Goal: Information Seeking & Learning: Find specific fact

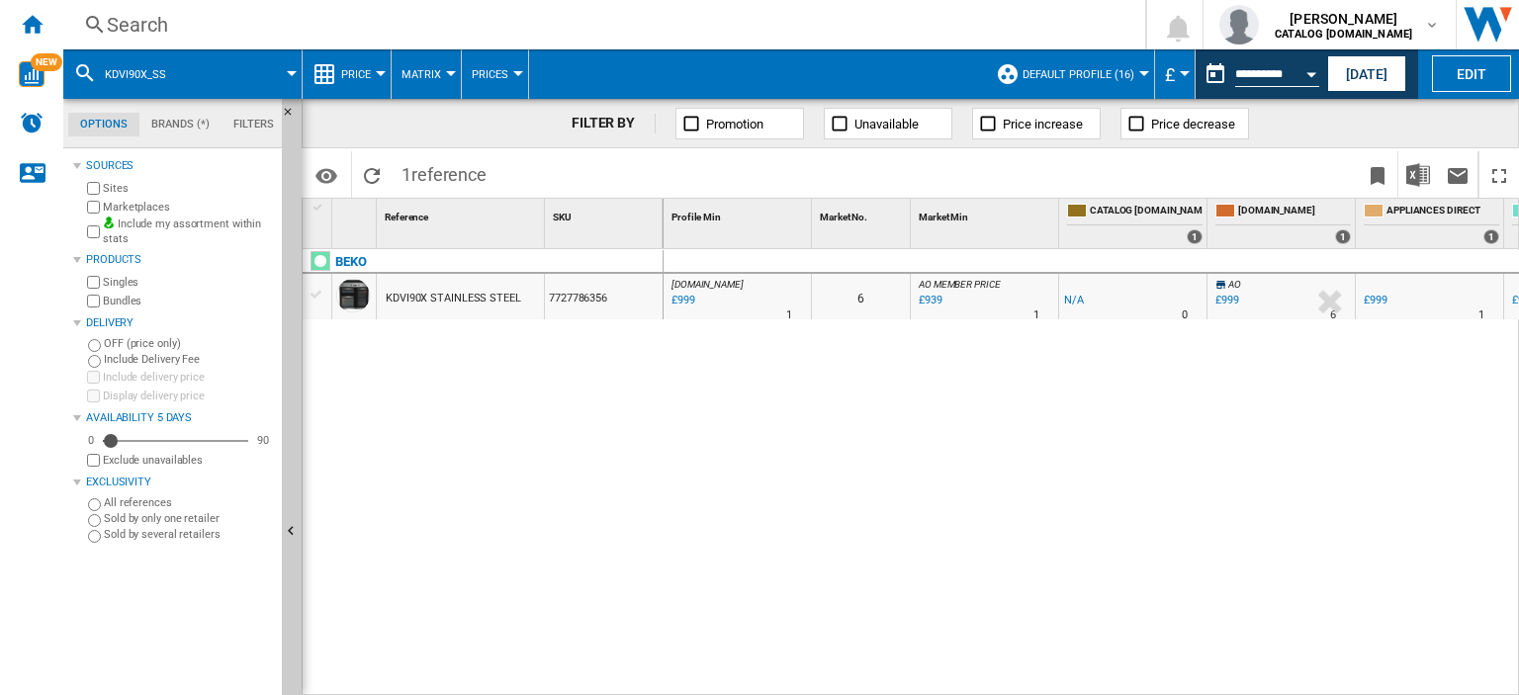
click at [127, 23] on div "Search" at bounding box center [600, 25] width 987 height 28
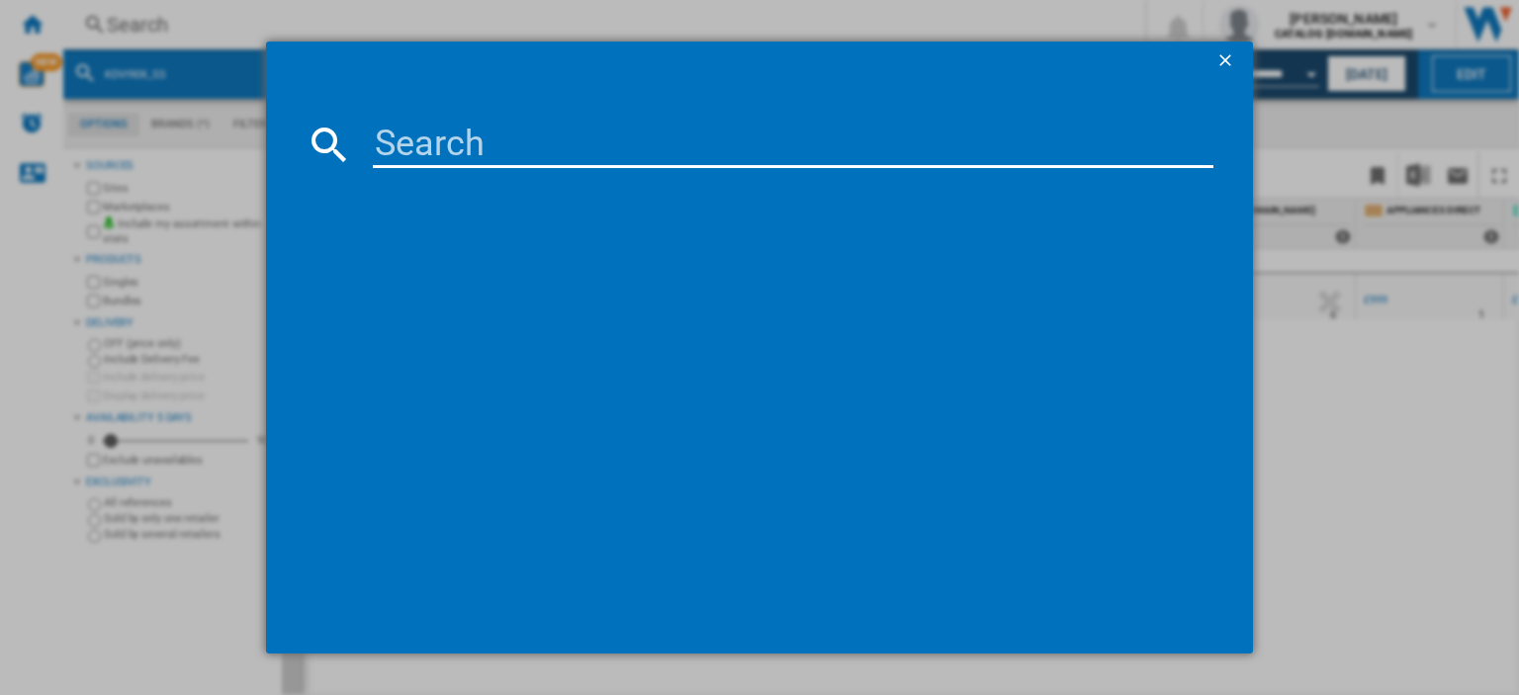
type input "DTBC10001W"
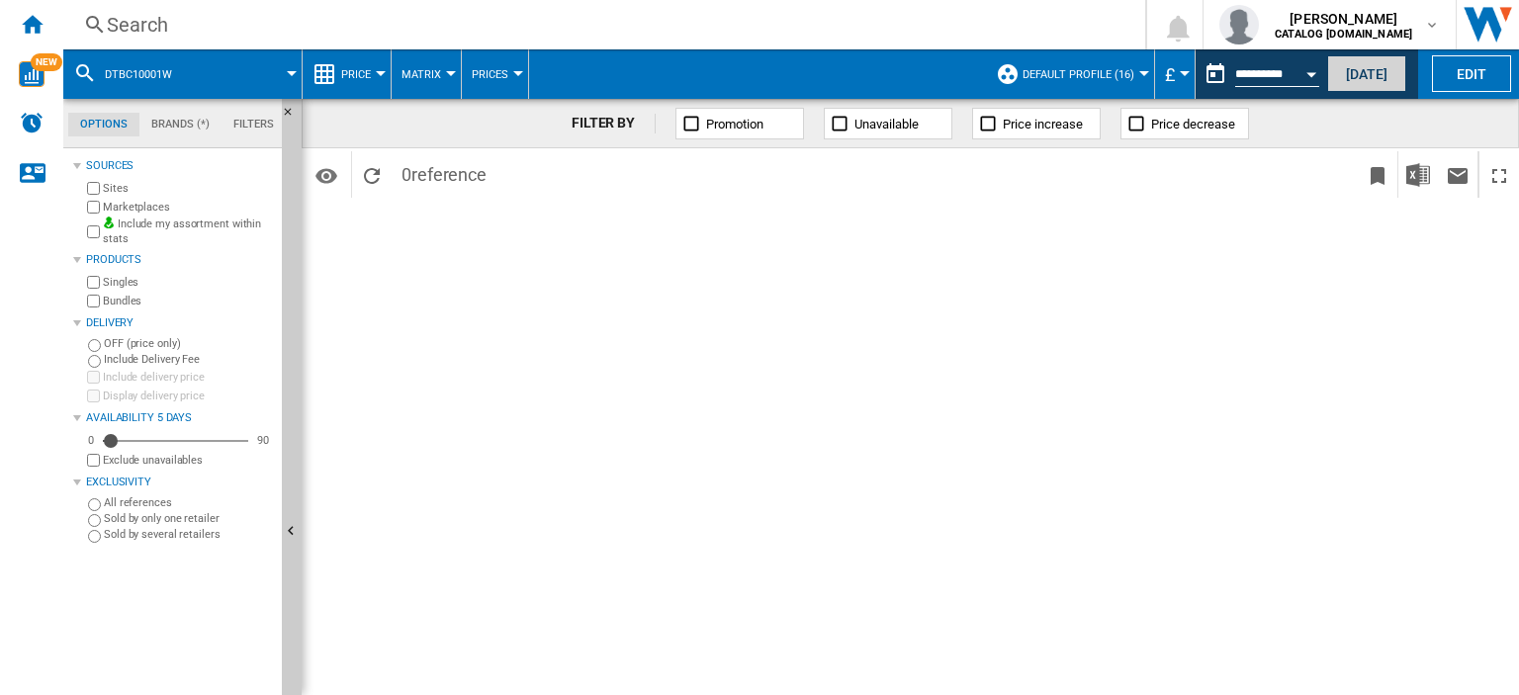
click at [1351, 71] on button "[DATE]" at bounding box center [1366, 73] width 79 height 37
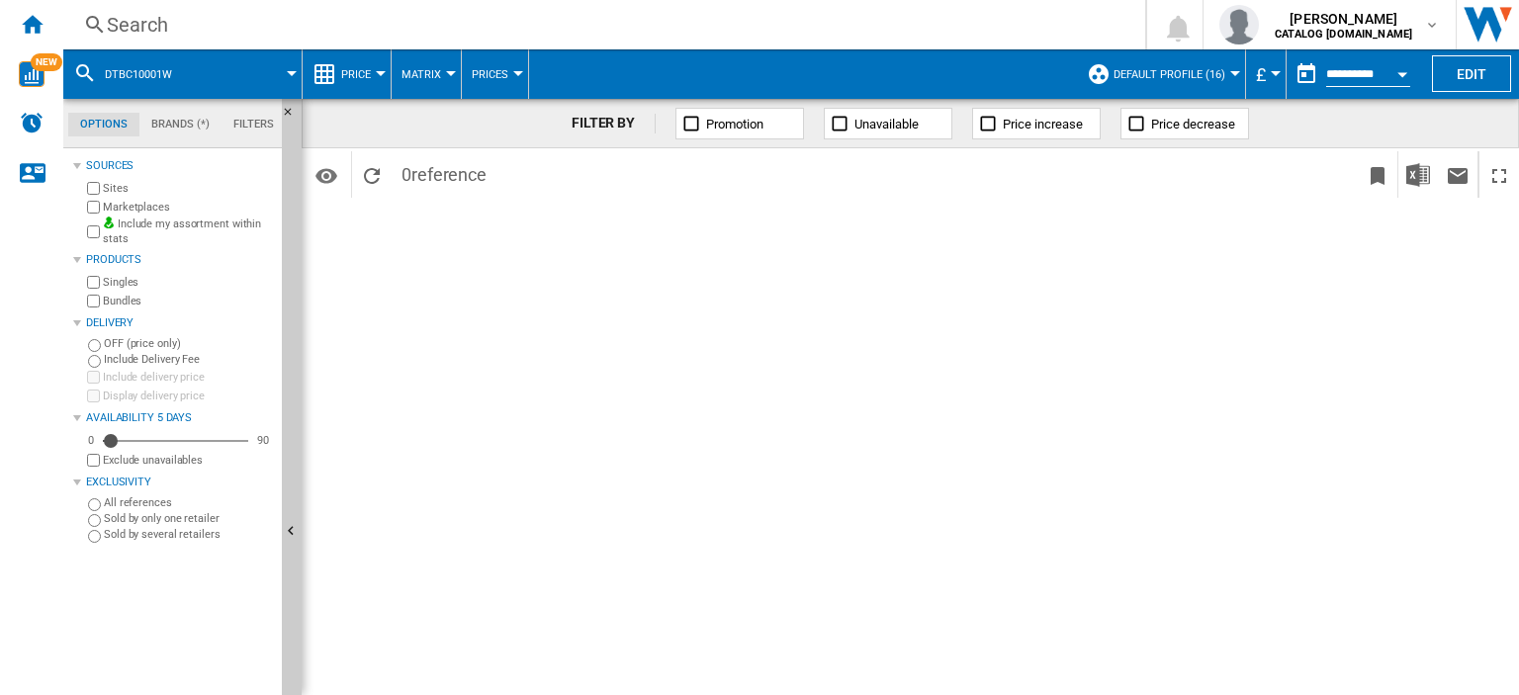
click at [146, 70] on span "DTBC10001W" at bounding box center [138, 74] width 67 height 13
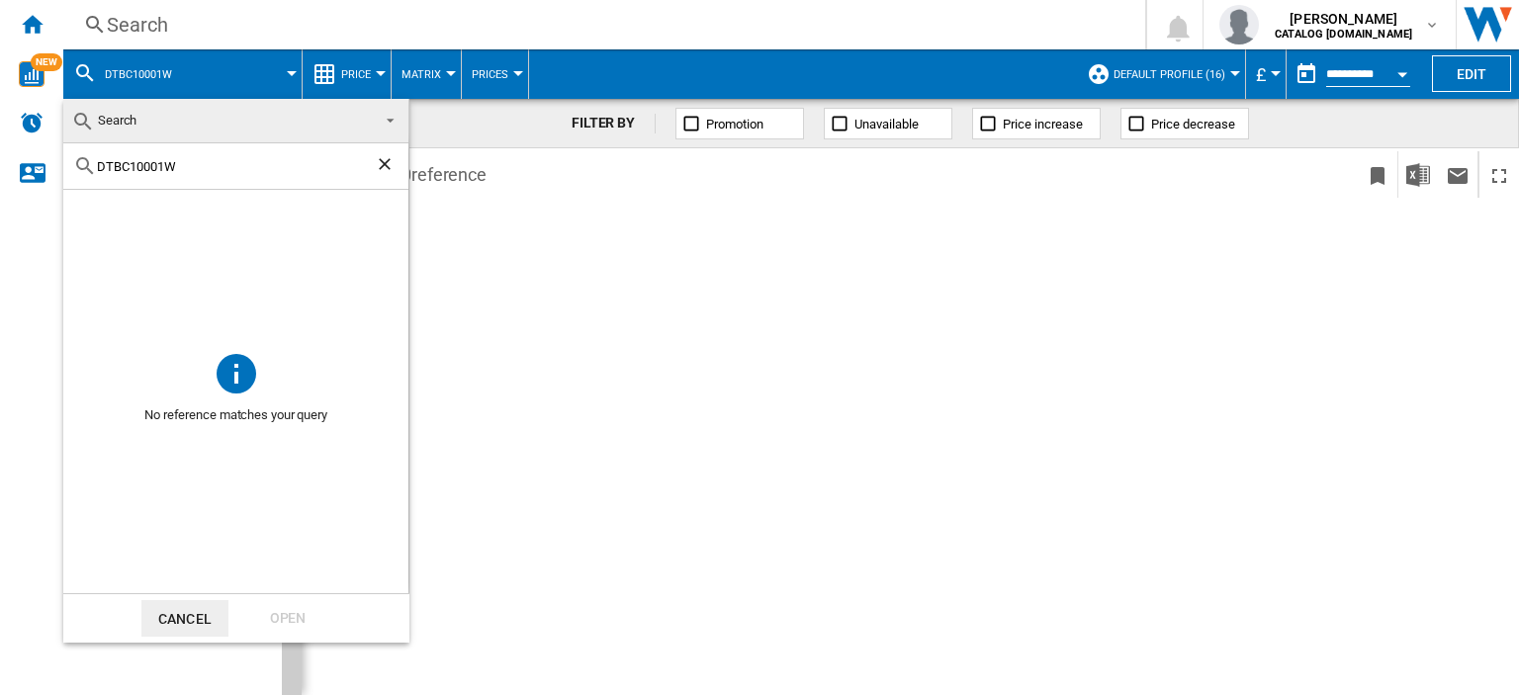
click at [186, 24] on md-backdrop at bounding box center [759, 347] width 1519 height 695
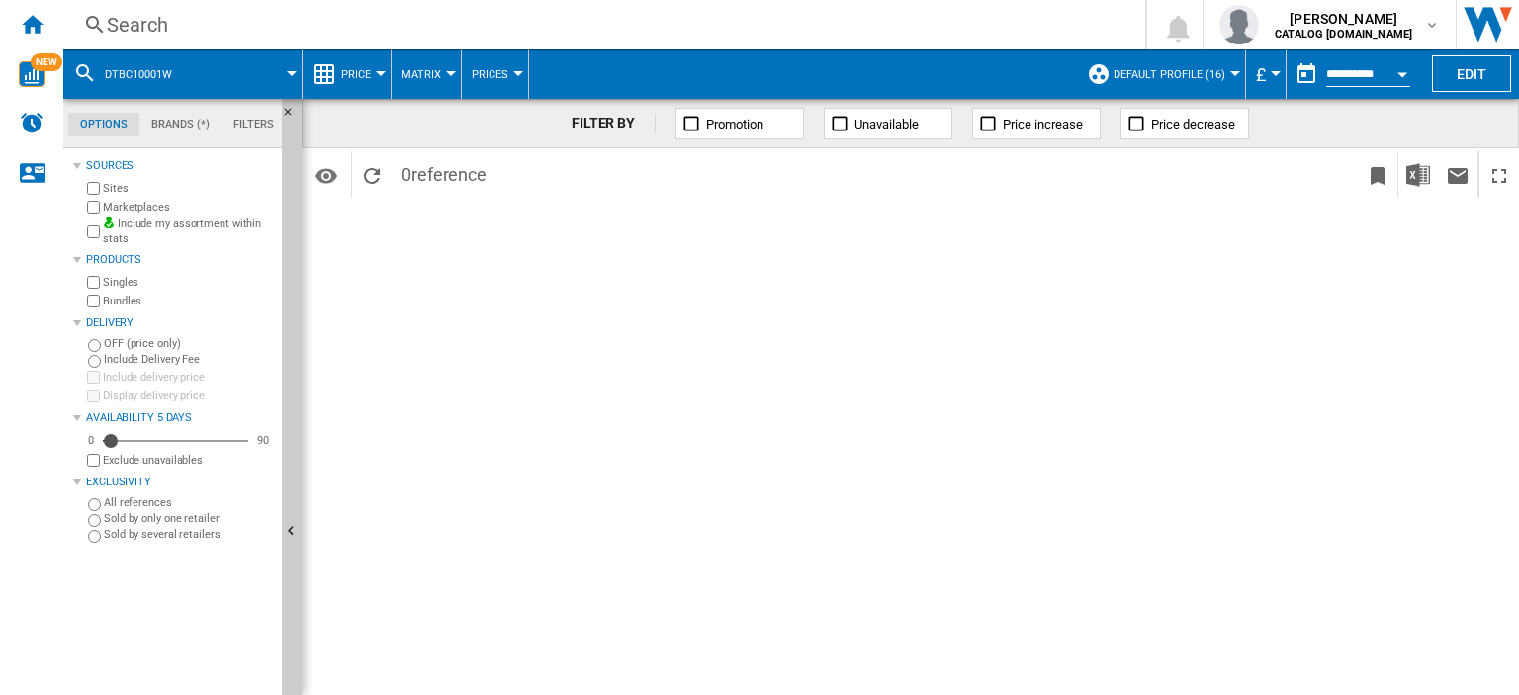
click at [131, 27] on div "Search" at bounding box center [600, 25] width 987 height 28
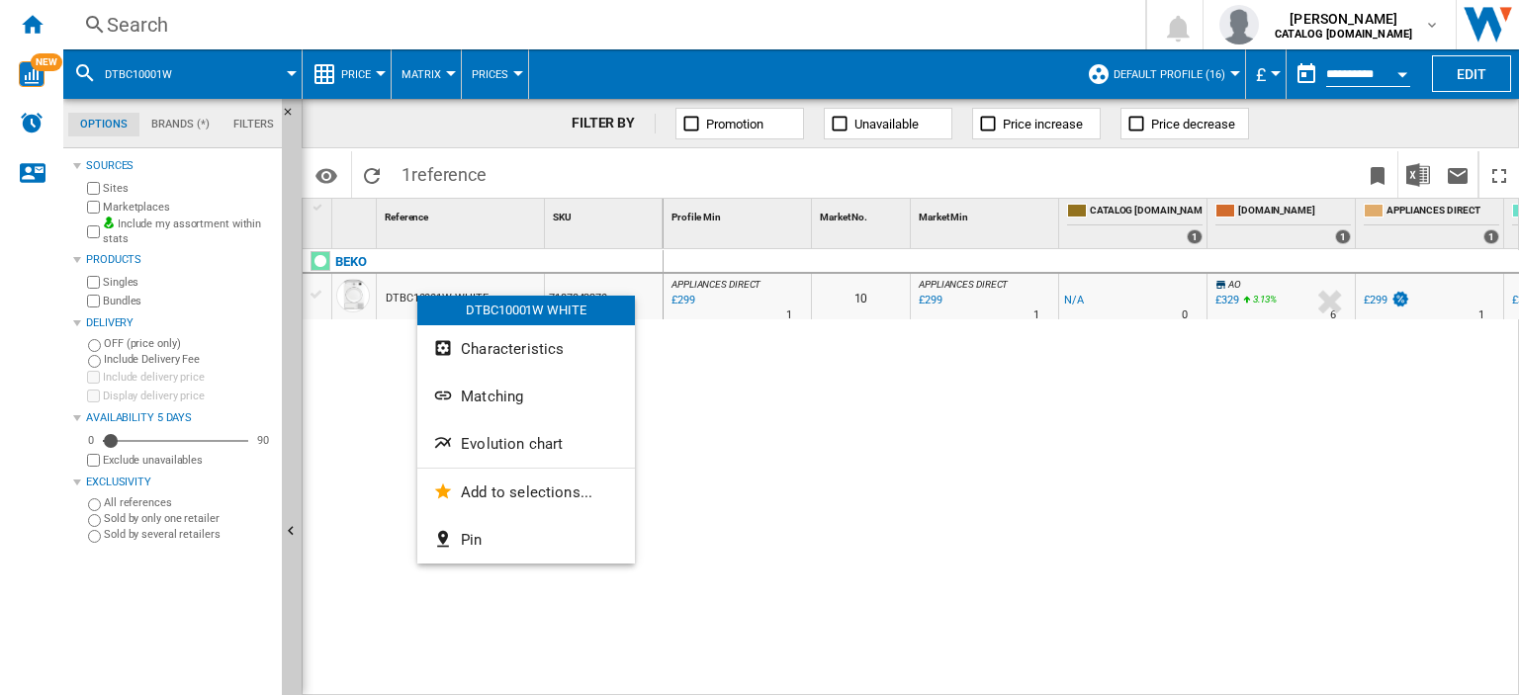
drag, startPoint x: 684, startPoint y: 301, endPoint x: 534, endPoint y: 441, distance: 205.7
click at [534, 441] on span "Evolution chart" at bounding box center [512, 444] width 102 height 18
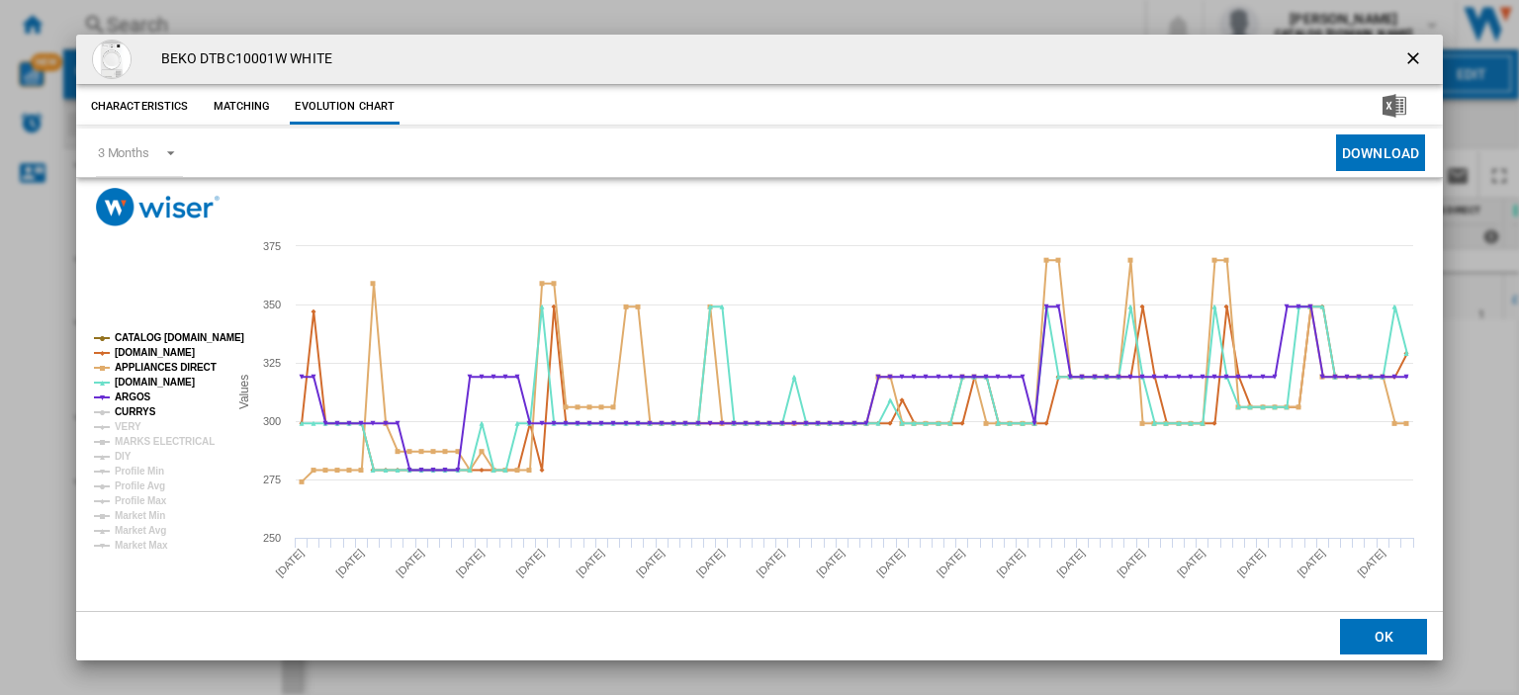
click at [131, 421] on tspan "VERY" at bounding box center [128, 426] width 27 height 11
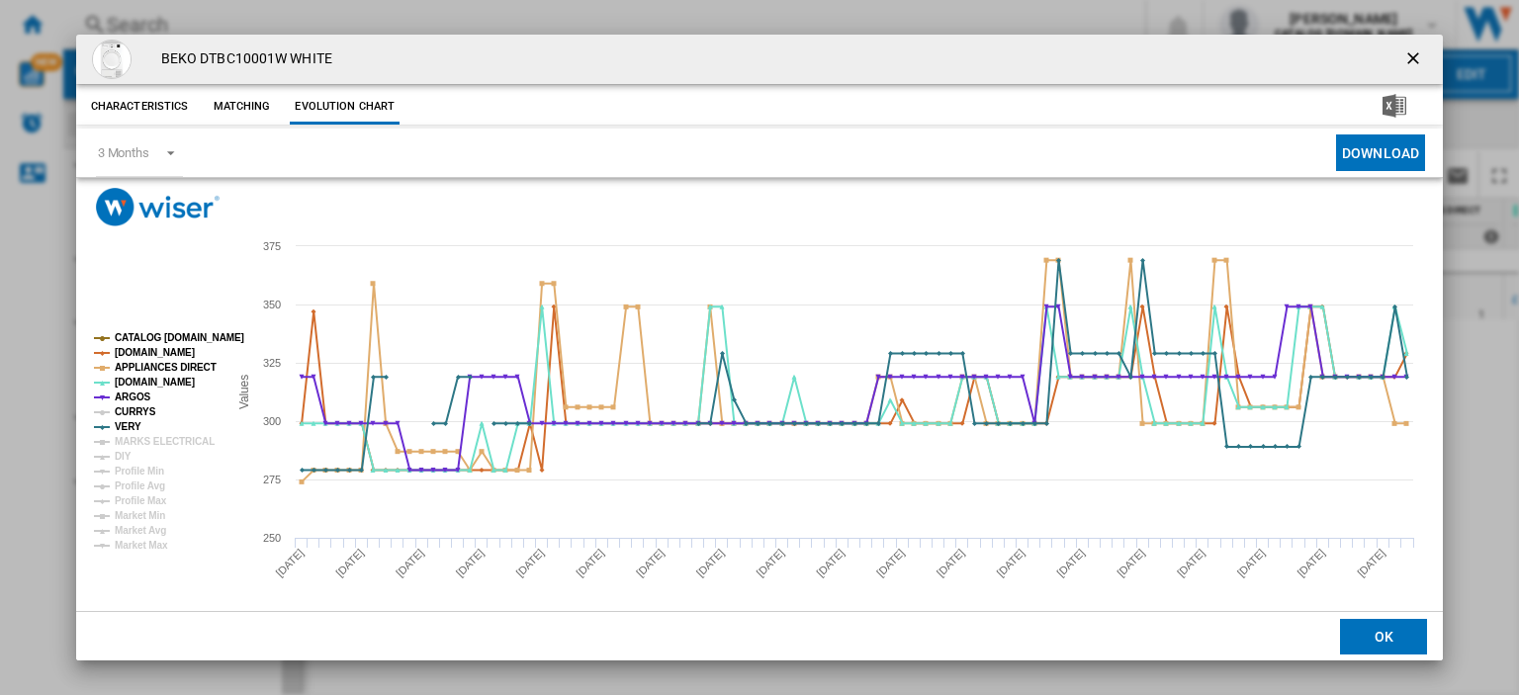
click at [133, 410] on tspan "CURRYS" at bounding box center [136, 411] width 42 height 11
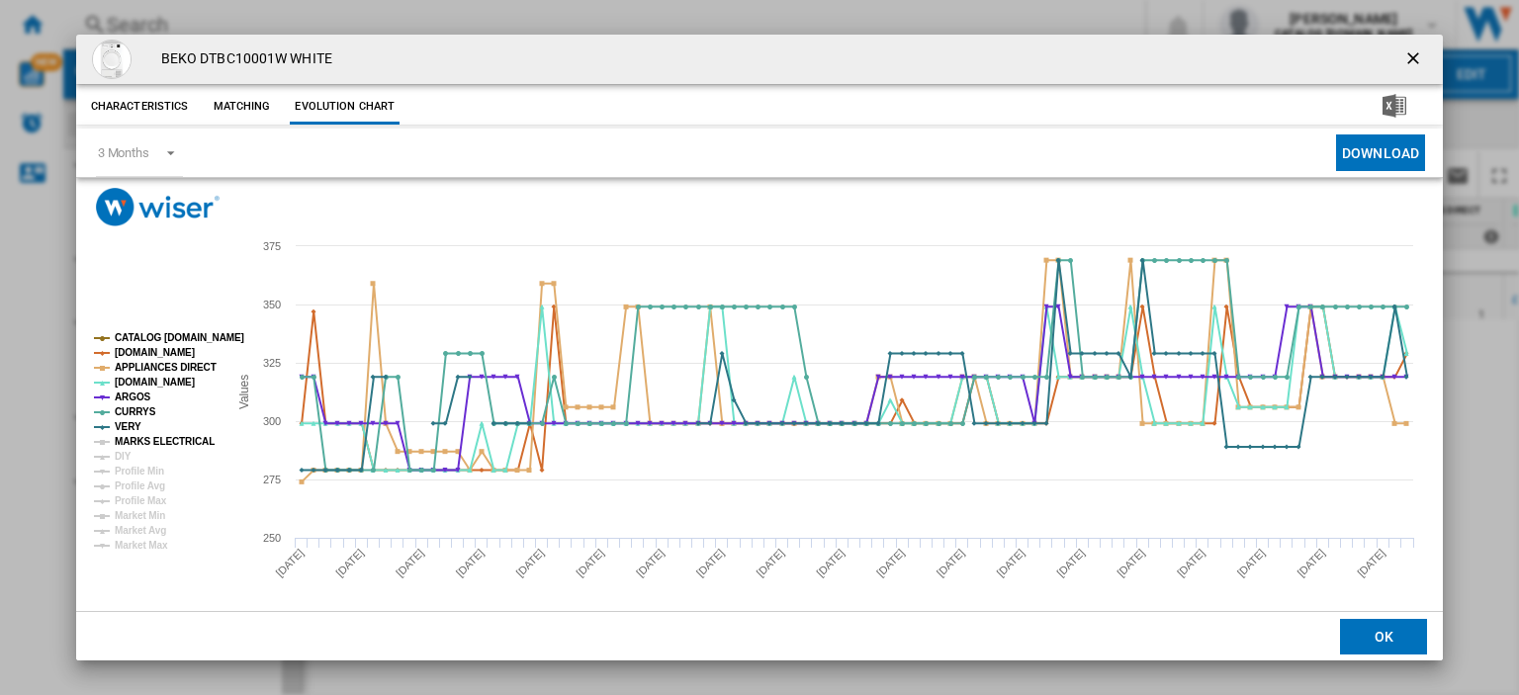
click at [142, 446] on tspan "MARKS ELECTRICAL" at bounding box center [165, 441] width 100 height 11
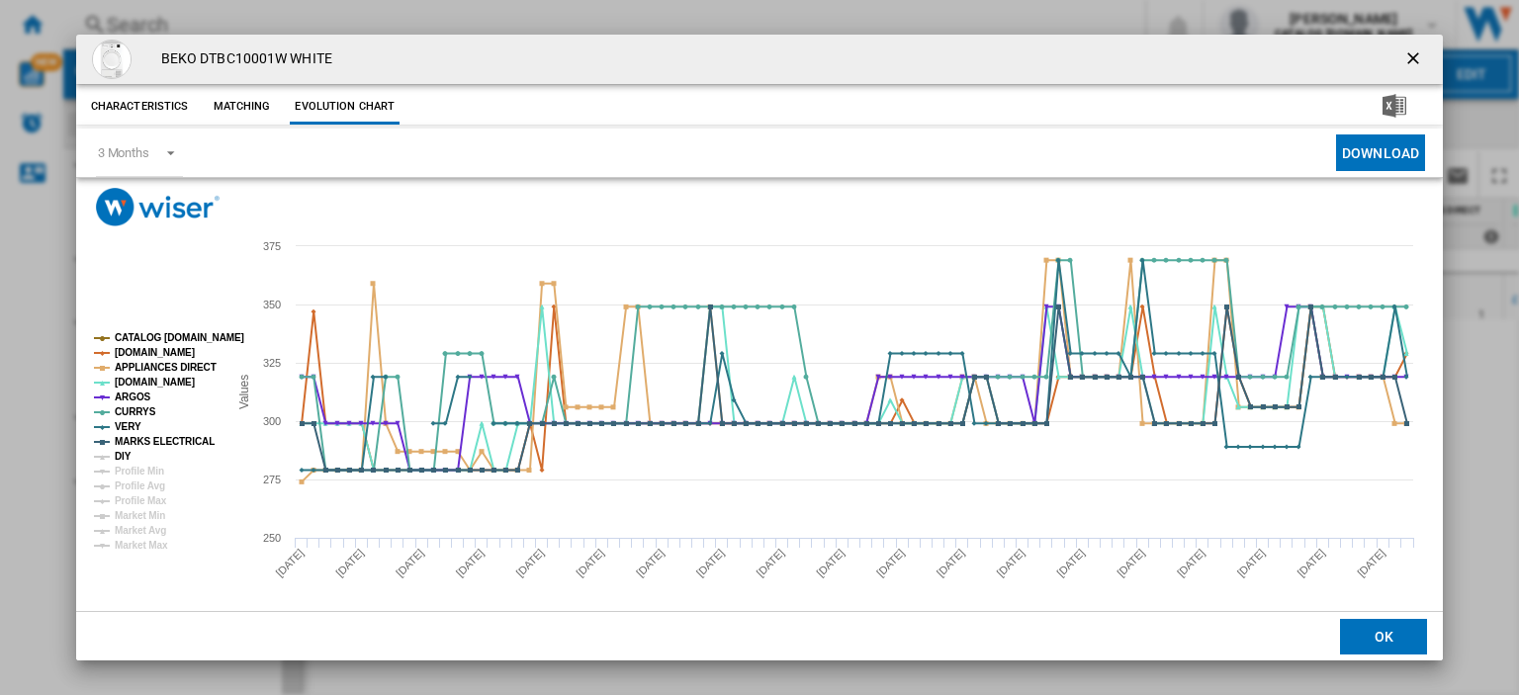
click at [123, 457] on tspan "DIY" at bounding box center [123, 456] width 17 height 11
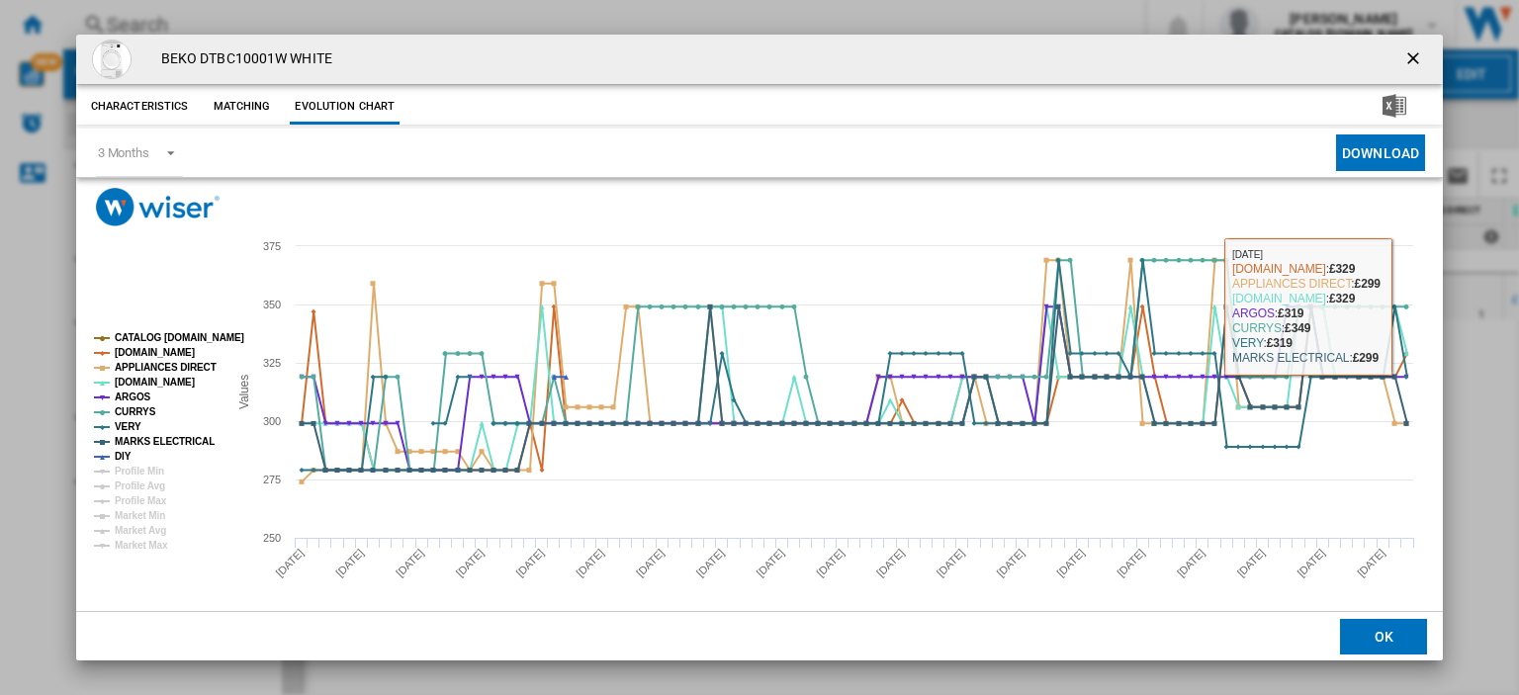
click at [1404, 49] on ng-md-icon "getI18NText('BUTTONS.CLOSE_DIALOG')" at bounding box center [1415, 60] width 24 height 24
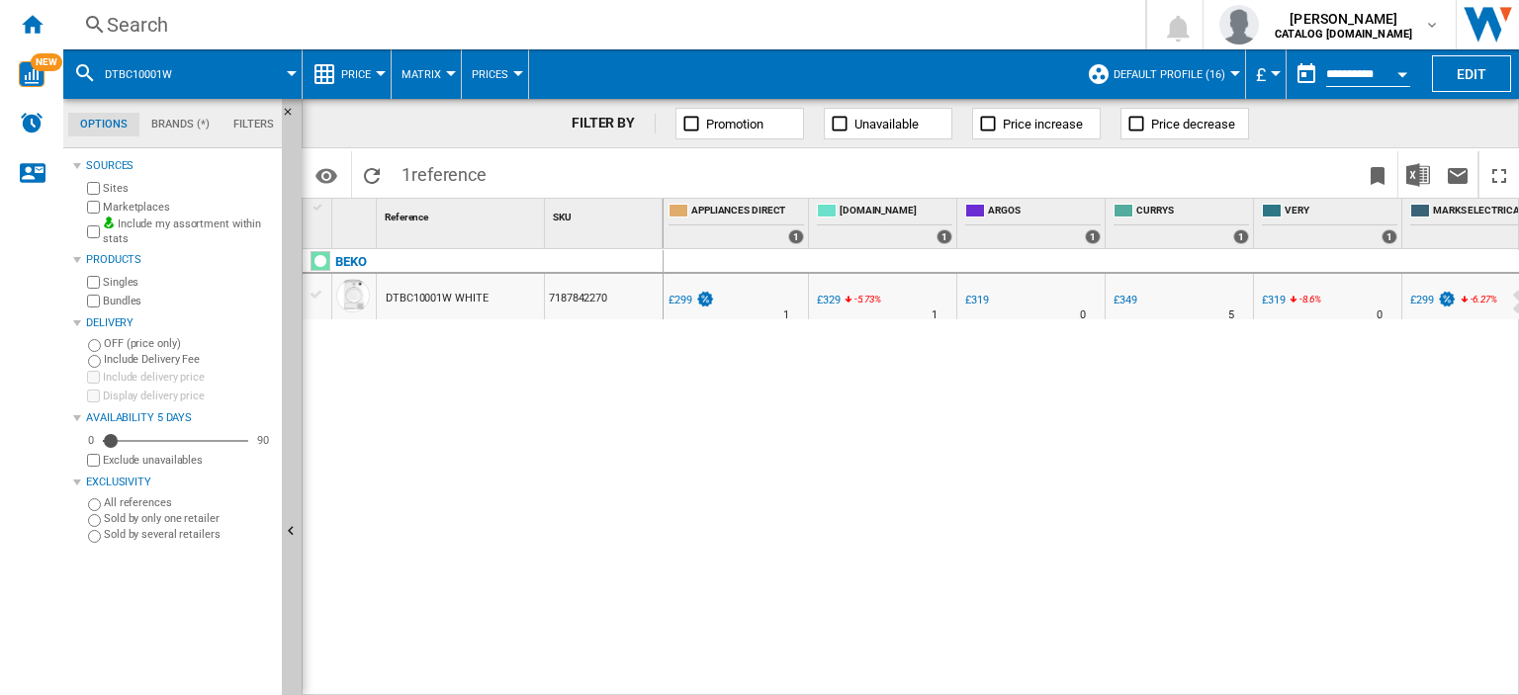
scroll to position [0, 696]
click at [1414, 297] on div "£299" at bounding box center [1421, 300] width 24 height 13
click at [123, 25] on div "Search" at bounding box center [600, 25] width 987 height 28
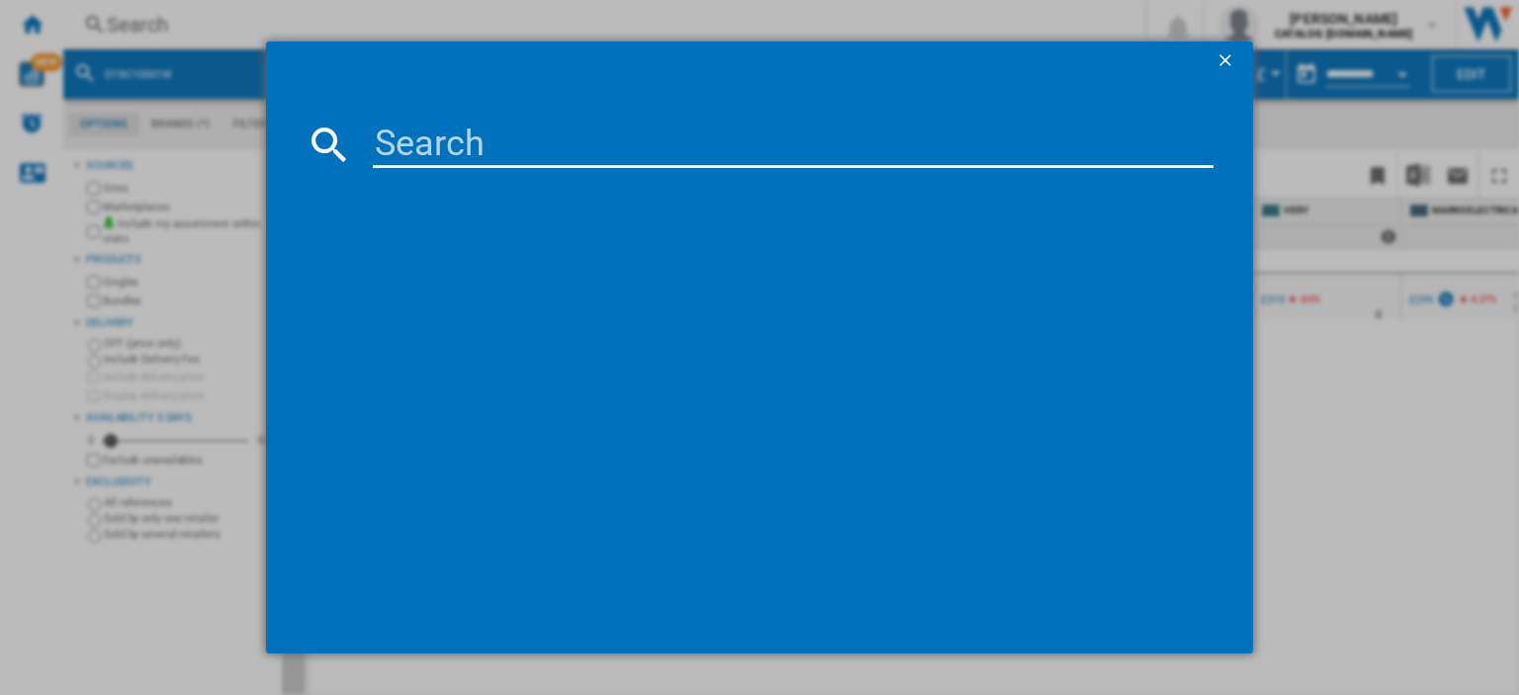
paste input "CFG4501W"
type input "CFG4501W"
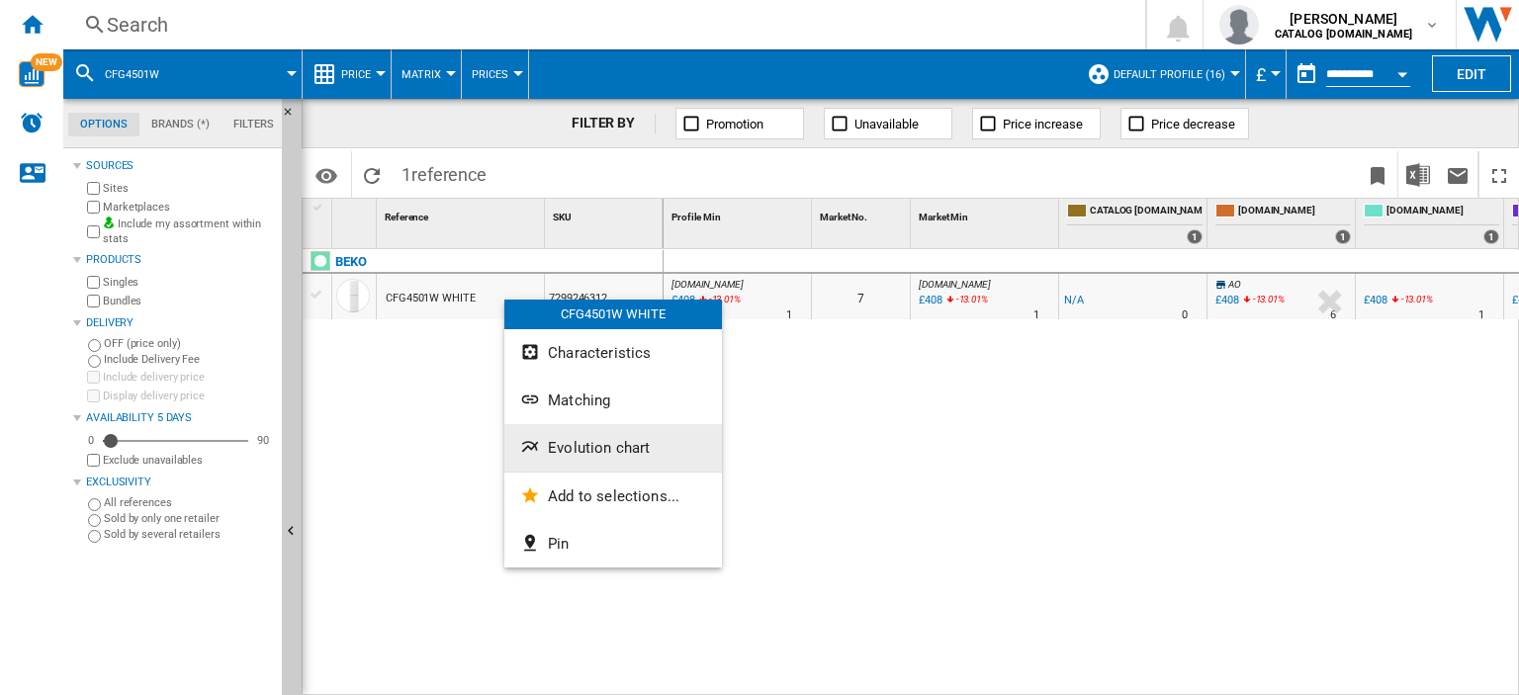
click at [599, 446] on span "Evolution chart" at bounding box center [599, 448] width 102 height 18
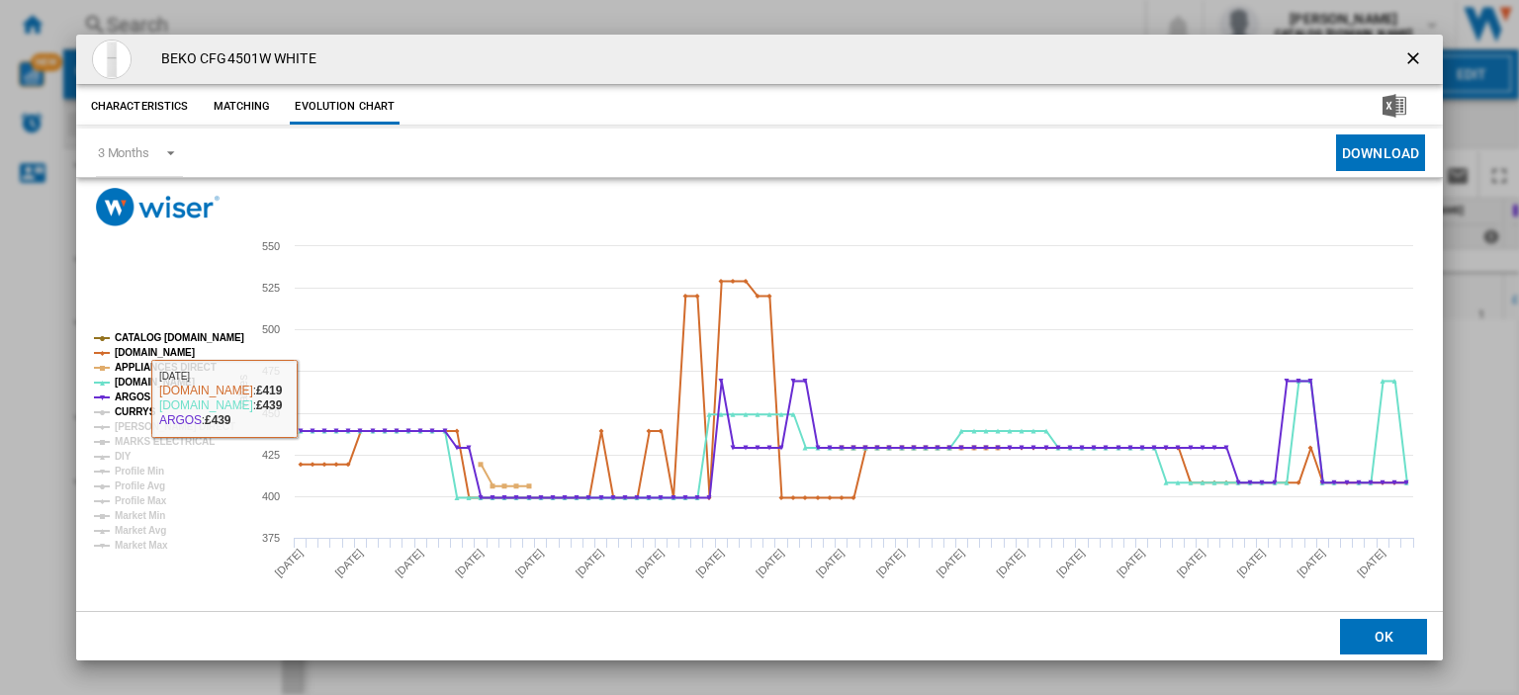
click at [138, 409] on tspan "CURRYS" at bounding box center [136, 411] width 42 height 11
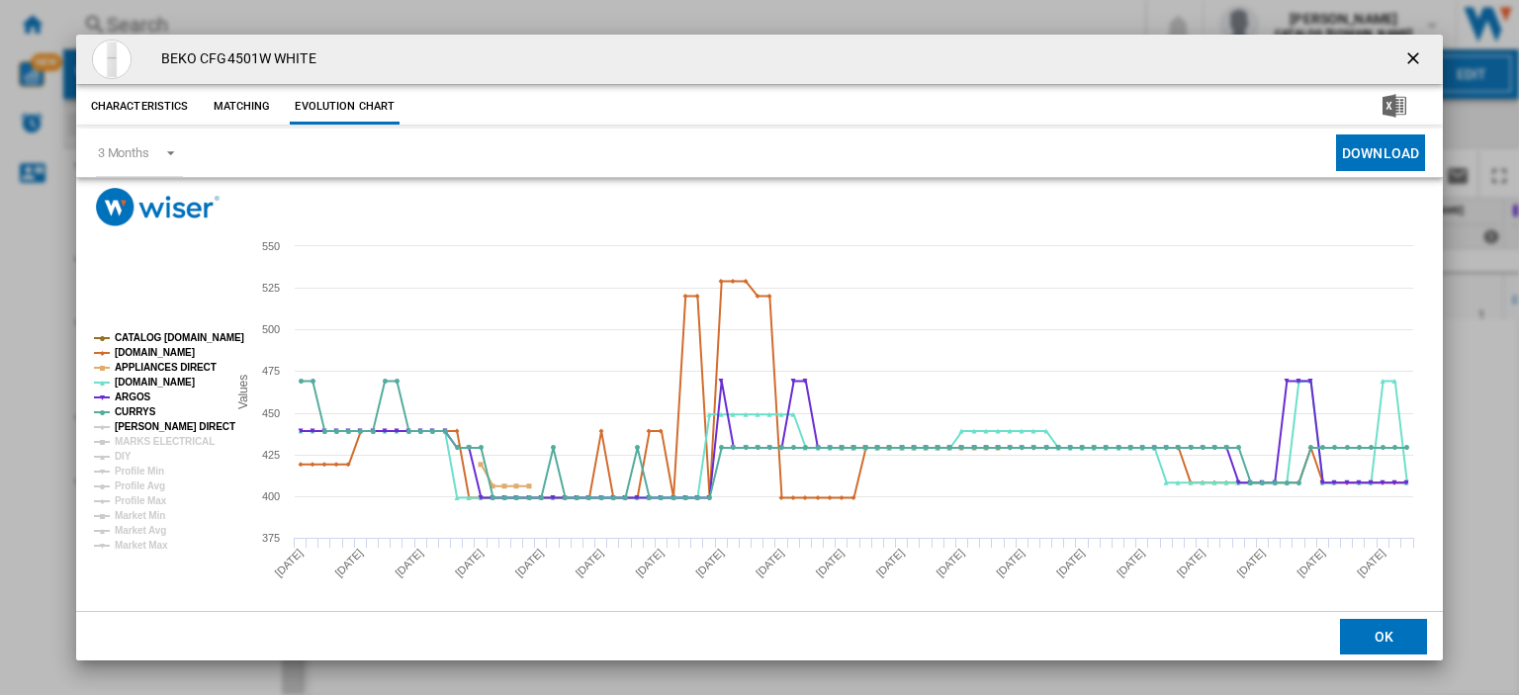
click at [142, 423] on tspan "HUGHES DIRECT" at bounding box center [175, 426] width 121 height 11
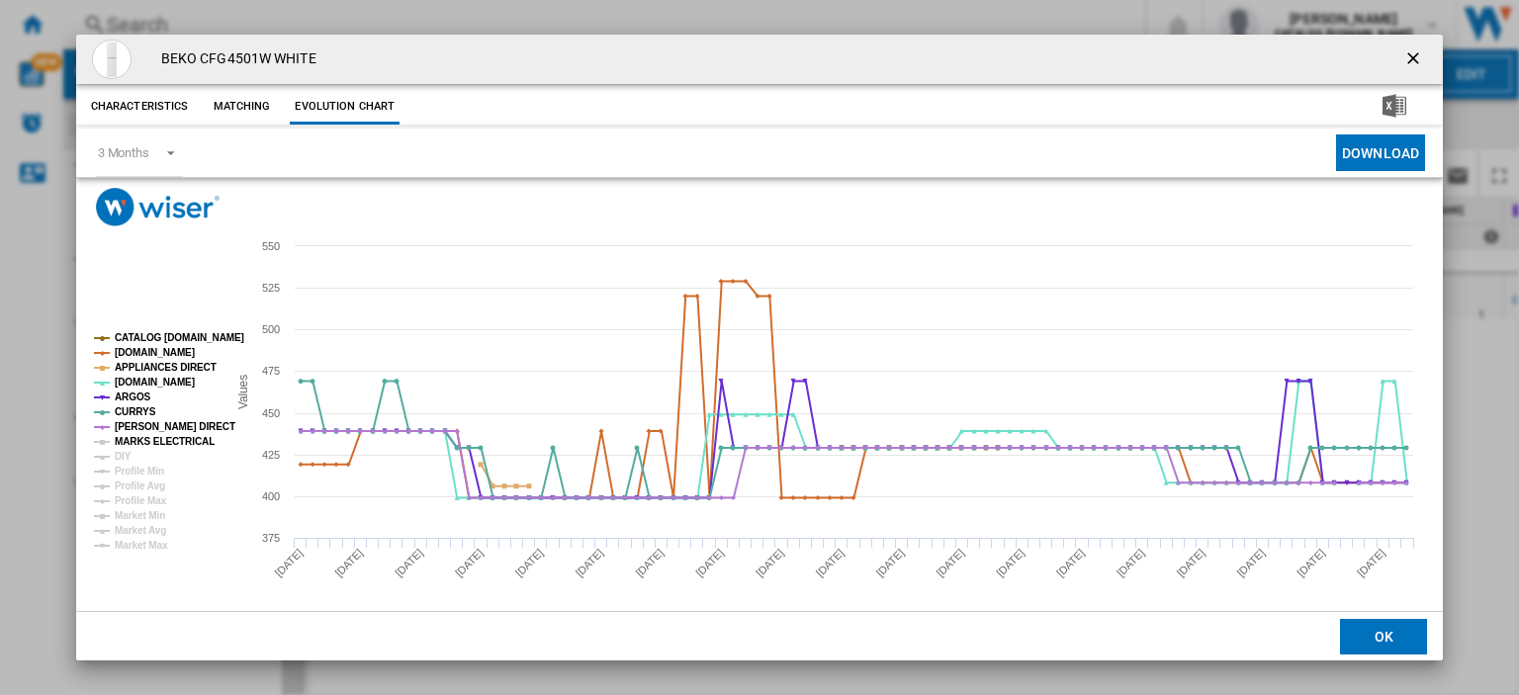
click at [143, 444] on tspan "MARKS ELECTRICAL" at bounding box center [165, 441] width 100 height 11
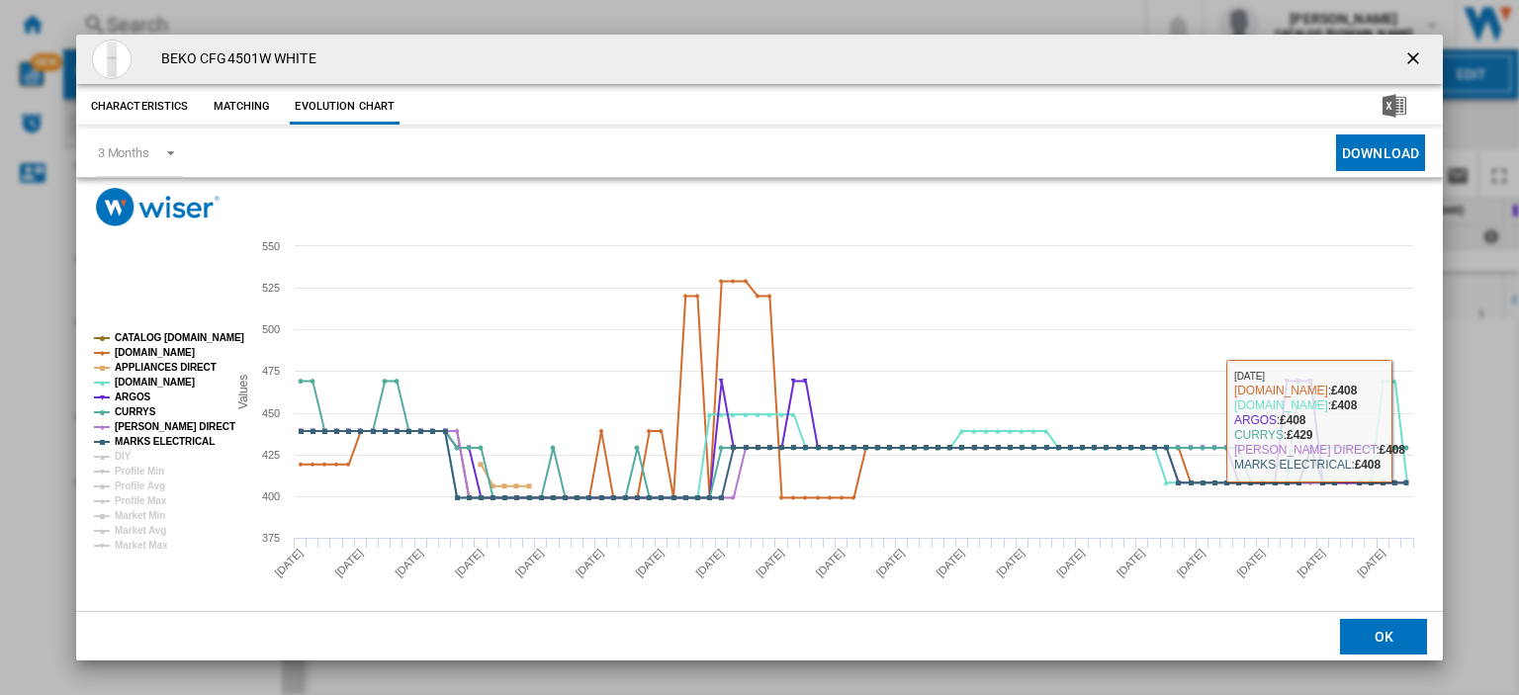
click at [1403, 55] on ng-md-icon "getI18NText('BUTTONS.CLOSE_DIALOG')" at bounding box center [1415, 60] width 24 height 24
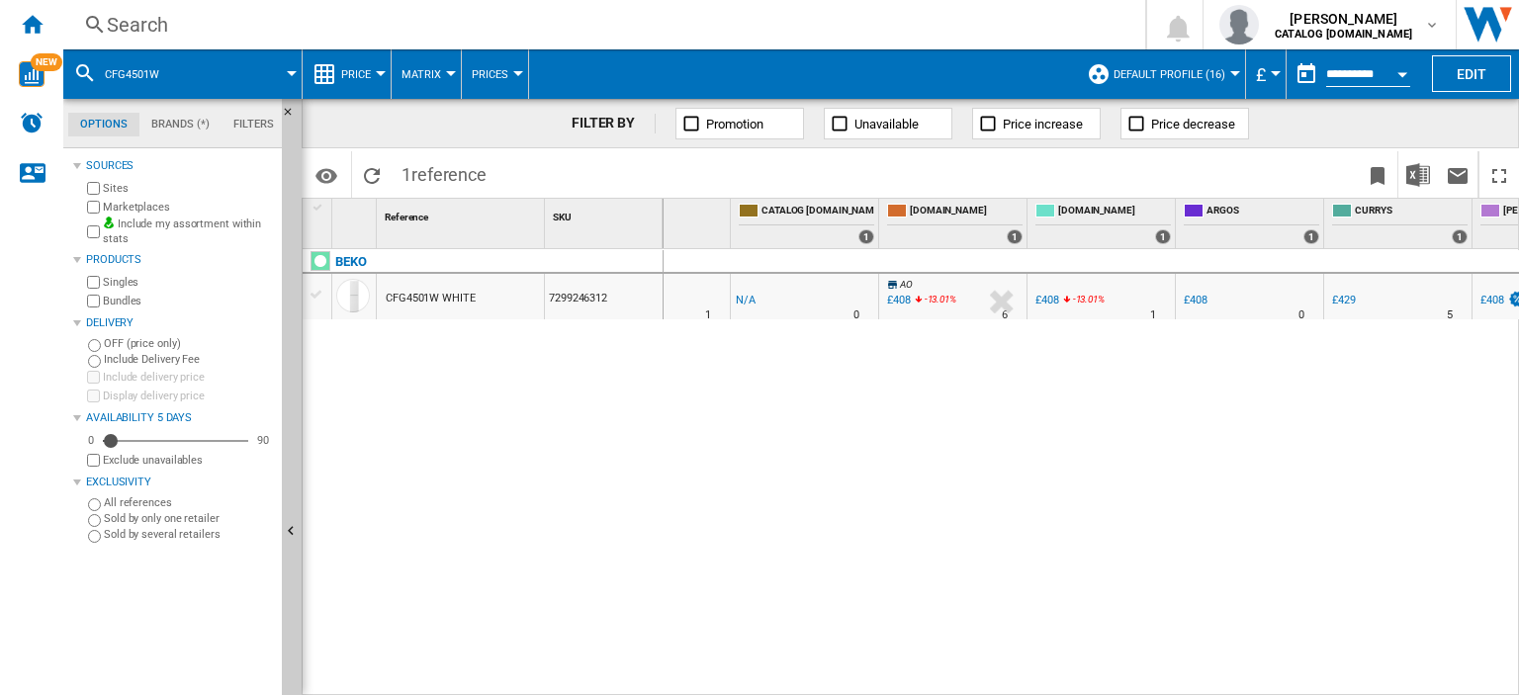
scroll to position [0, 609]
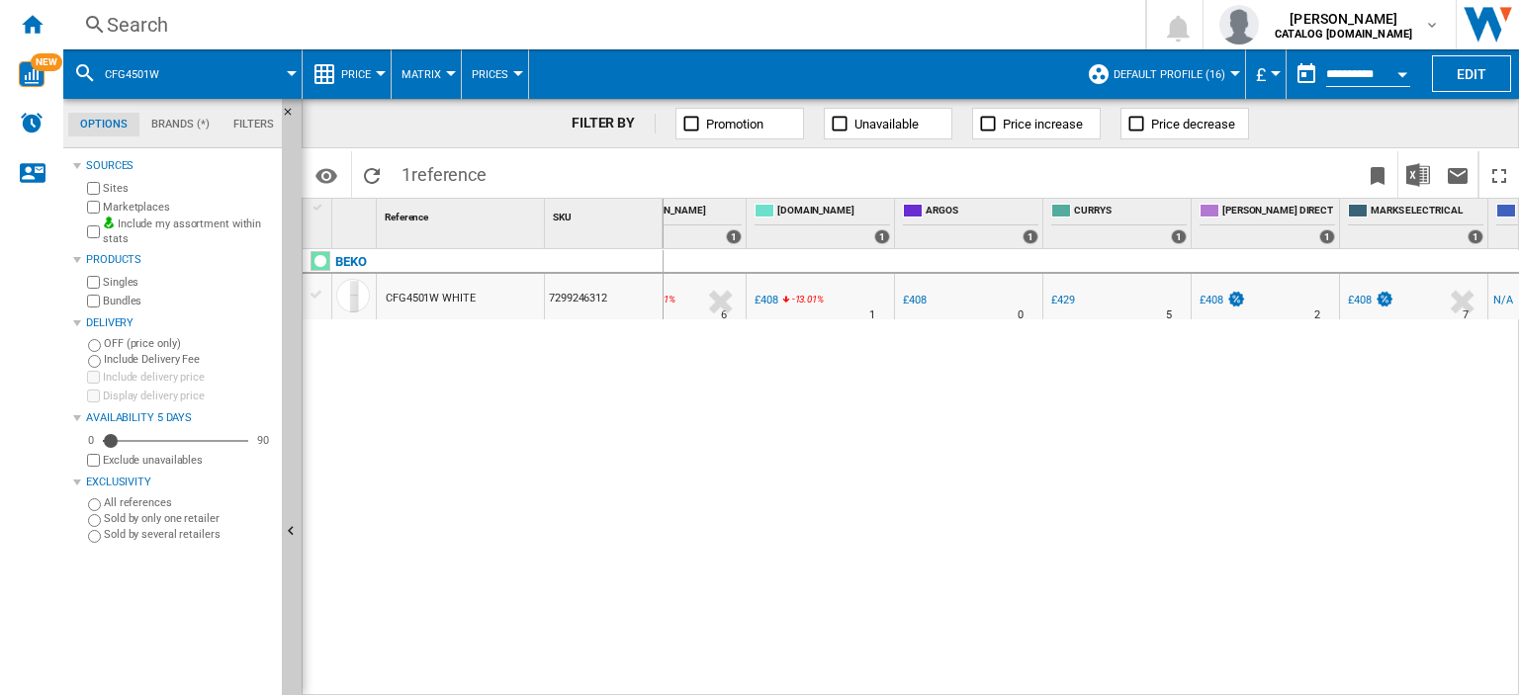
click at [1365, 301] on div "£408" at bounding box center [1360, 300] width 24 height 13
click at [148, 27] on div "Search" at bounding box center [600, 25] width 987 height 28
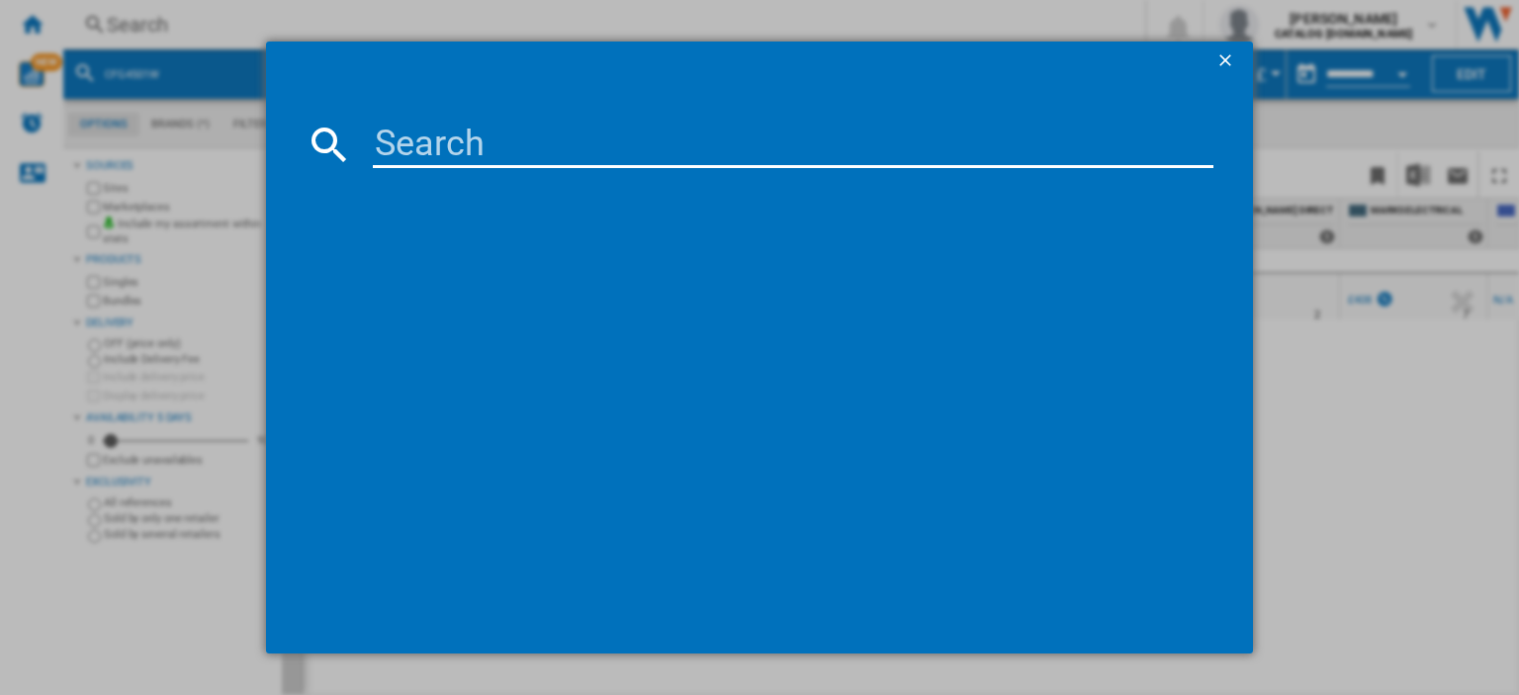
type input "CS100F520K"
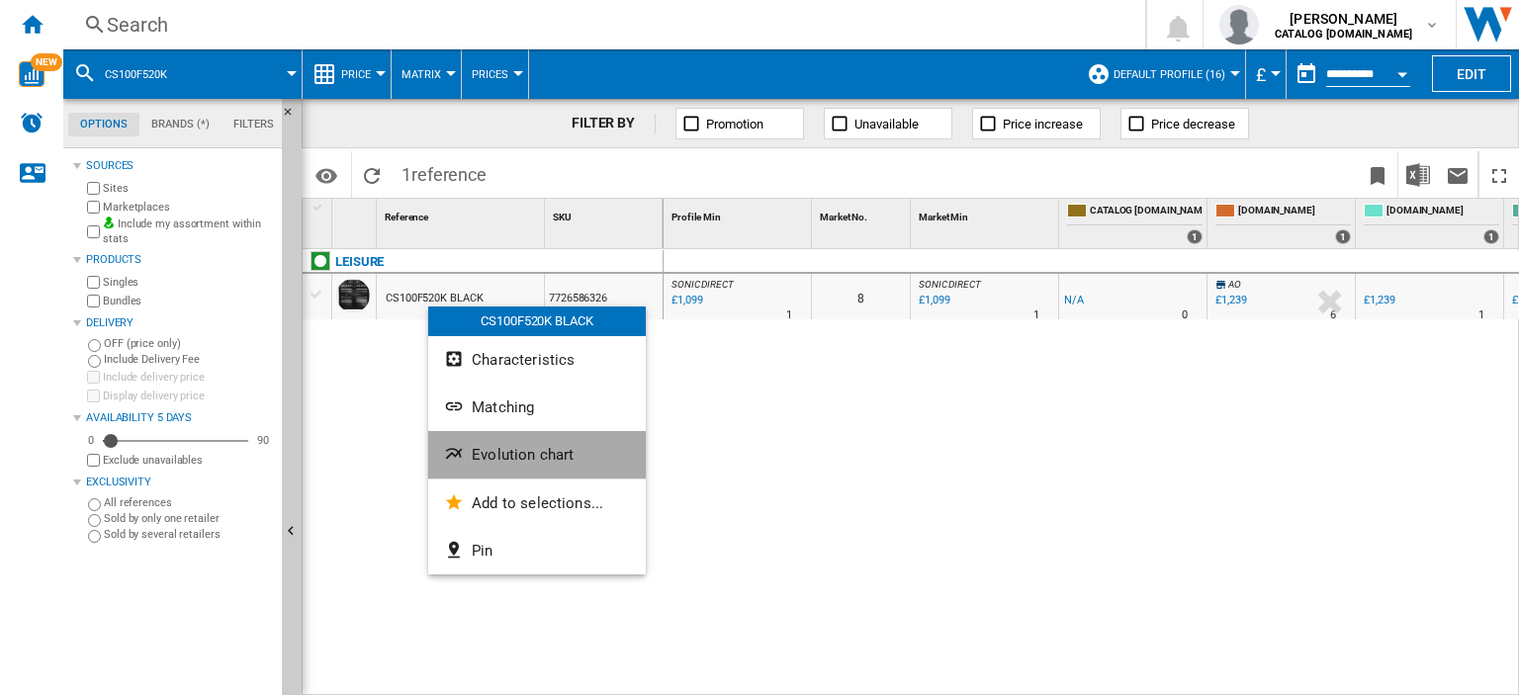
click at [540, 461] on span "Evolution chart" at bounding box center [523, 455] width 102 height 18
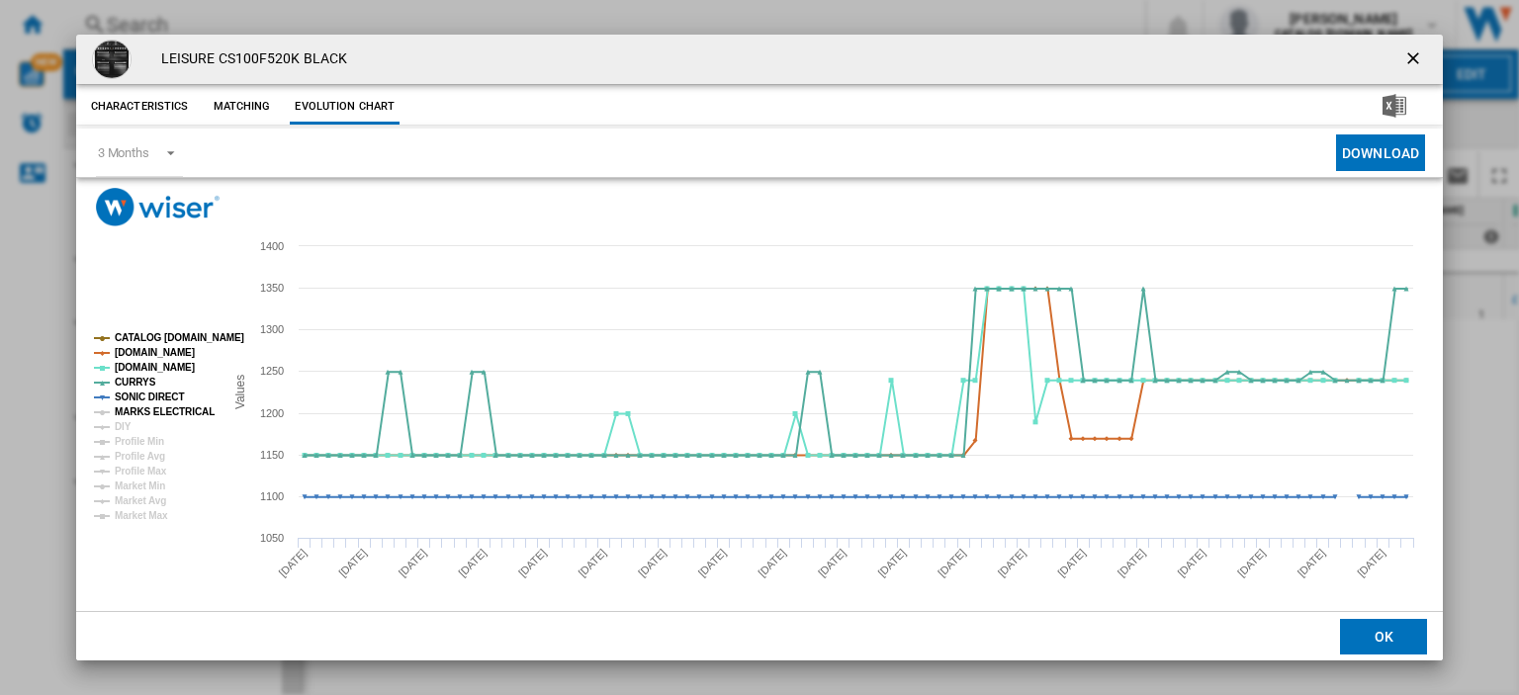
click at [162, 408] on tspan "MARKS ELECTRICAL" at bounding box center [165, 411] width 100 height 11
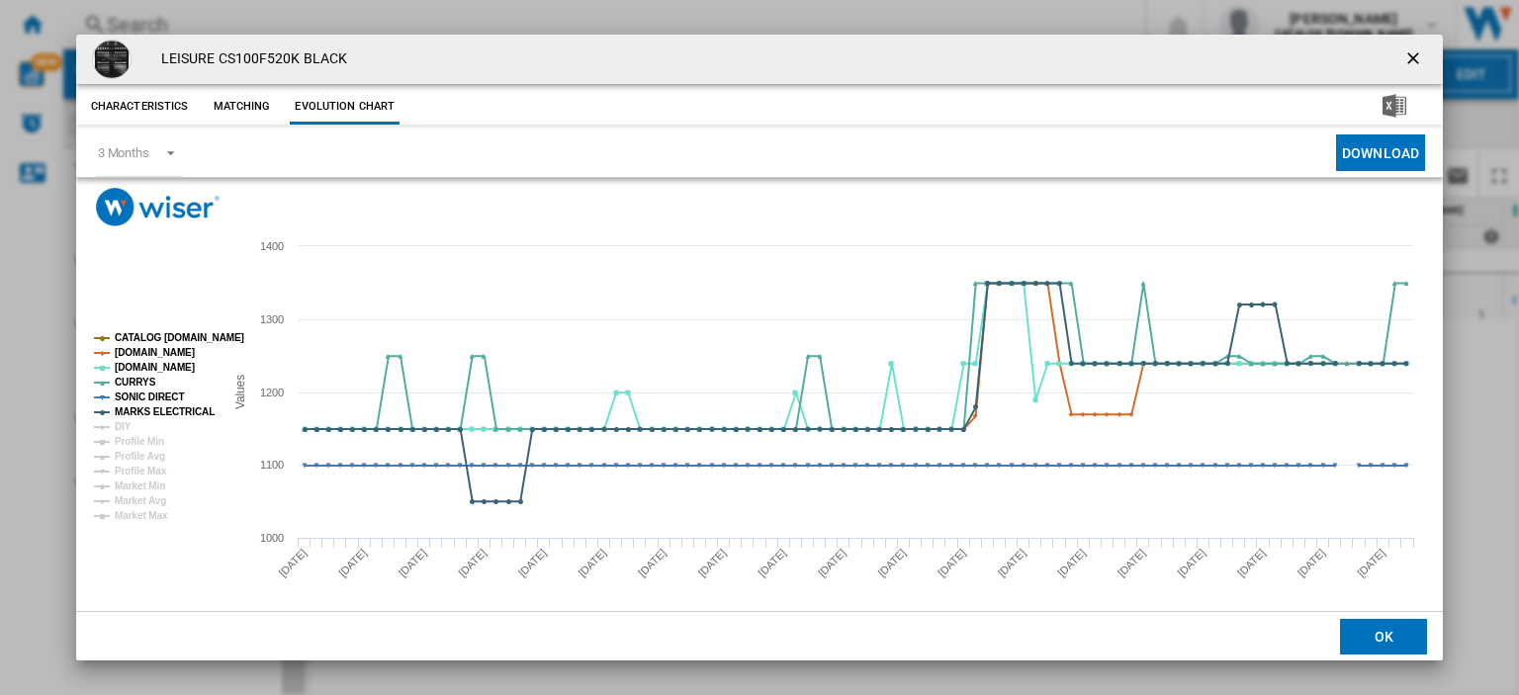
click at [1403, 56] on ng-md-icon "getI18NText('BUTTONS.CLOSE_DIALOG')" at bounding box center [1415, 60] width 24 height 24
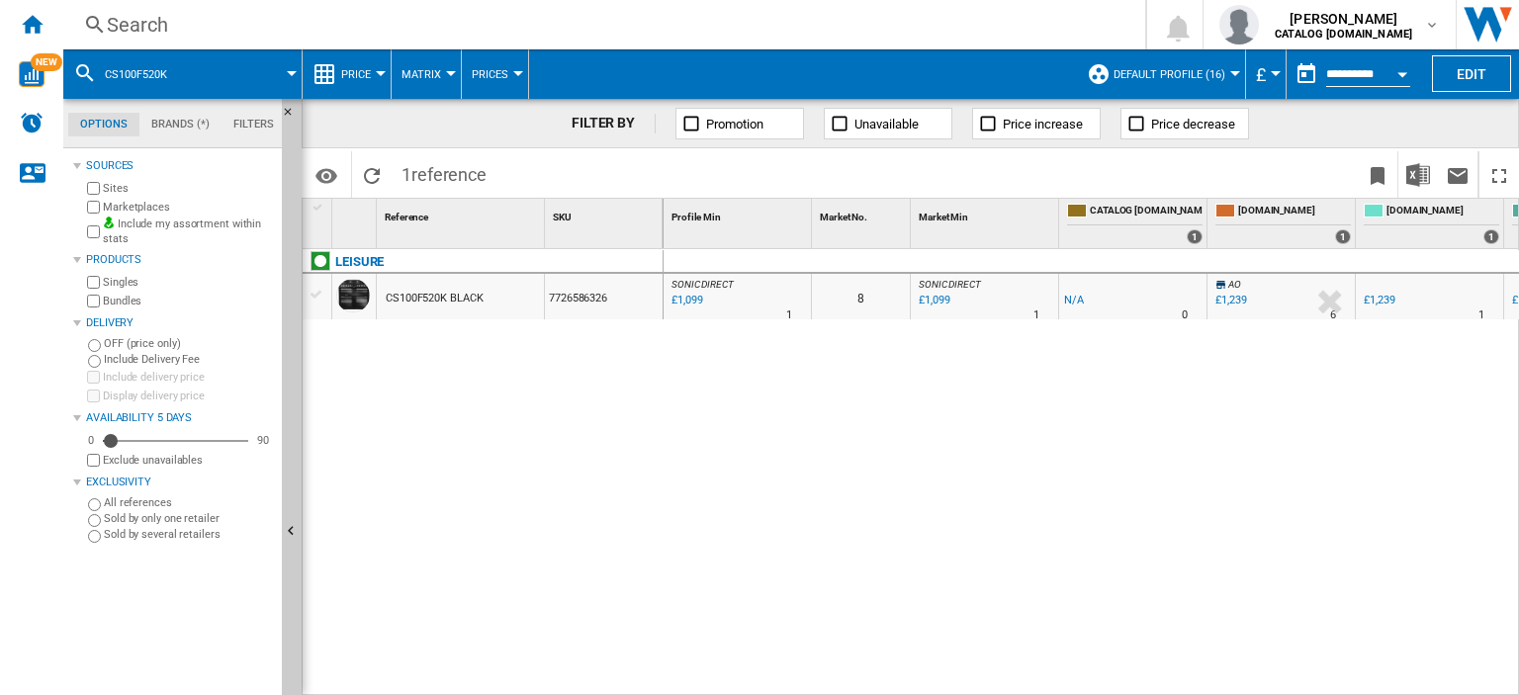
click at [136, 31] on div "Search" at bounding box center [600, 25] width 987 height 28
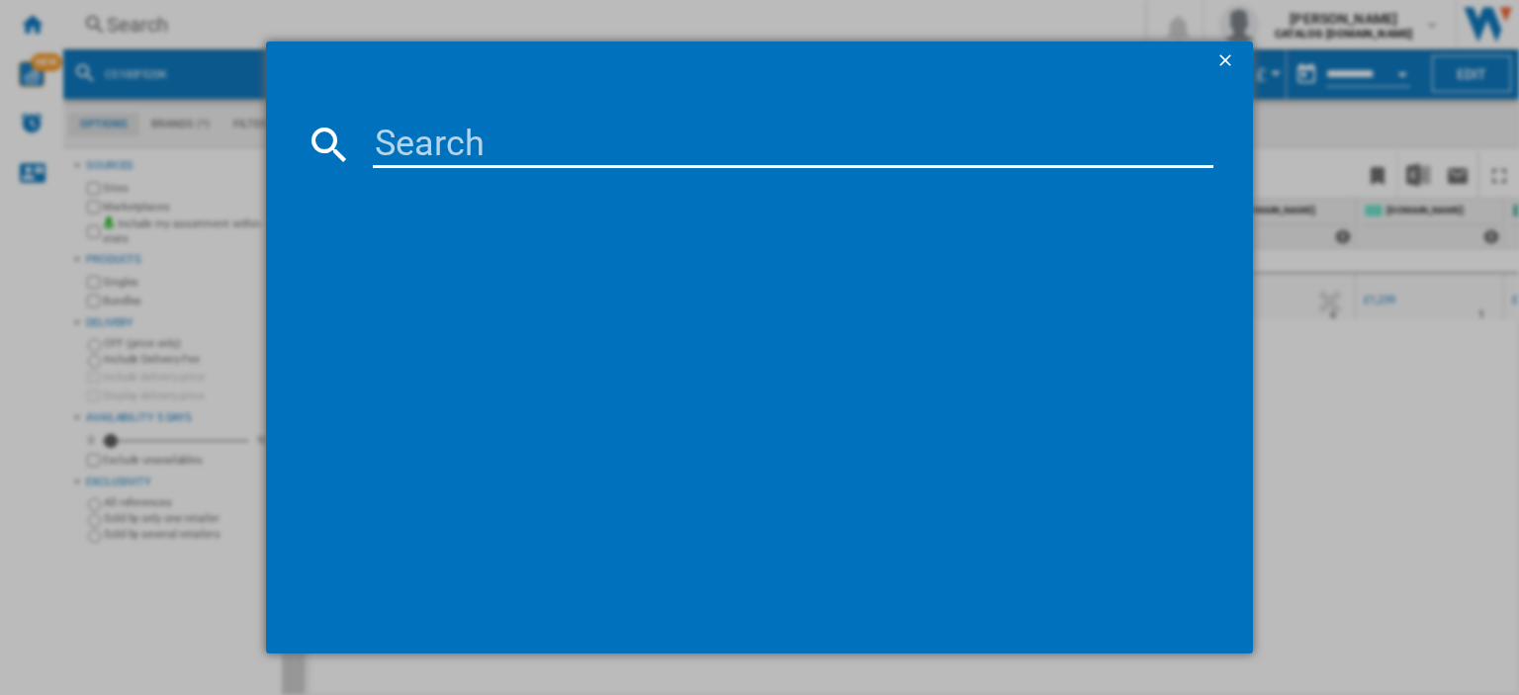
paste input "CS110F722X"
type input "CS110F722X"
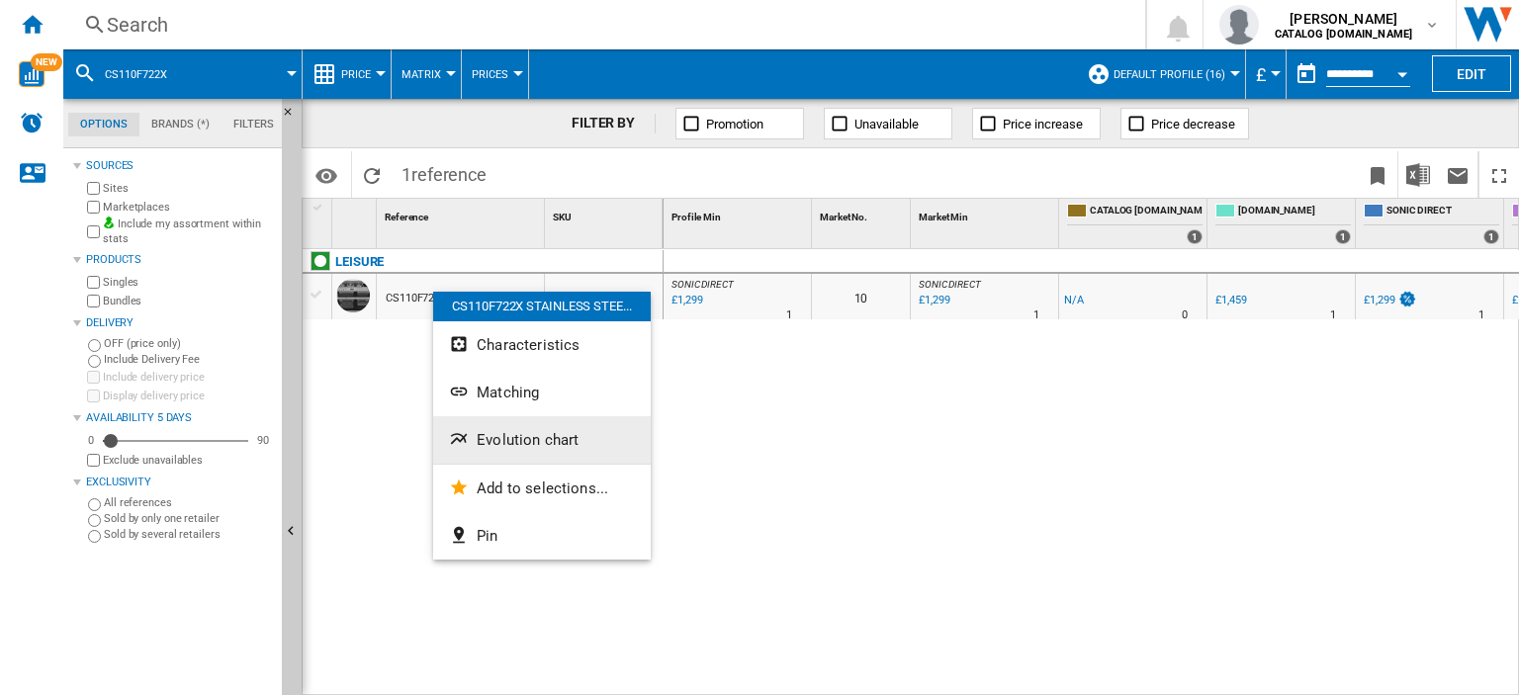
click at [541, 437] on span "Evolution chart" at bounding box center [528, 440] width 102 height 18
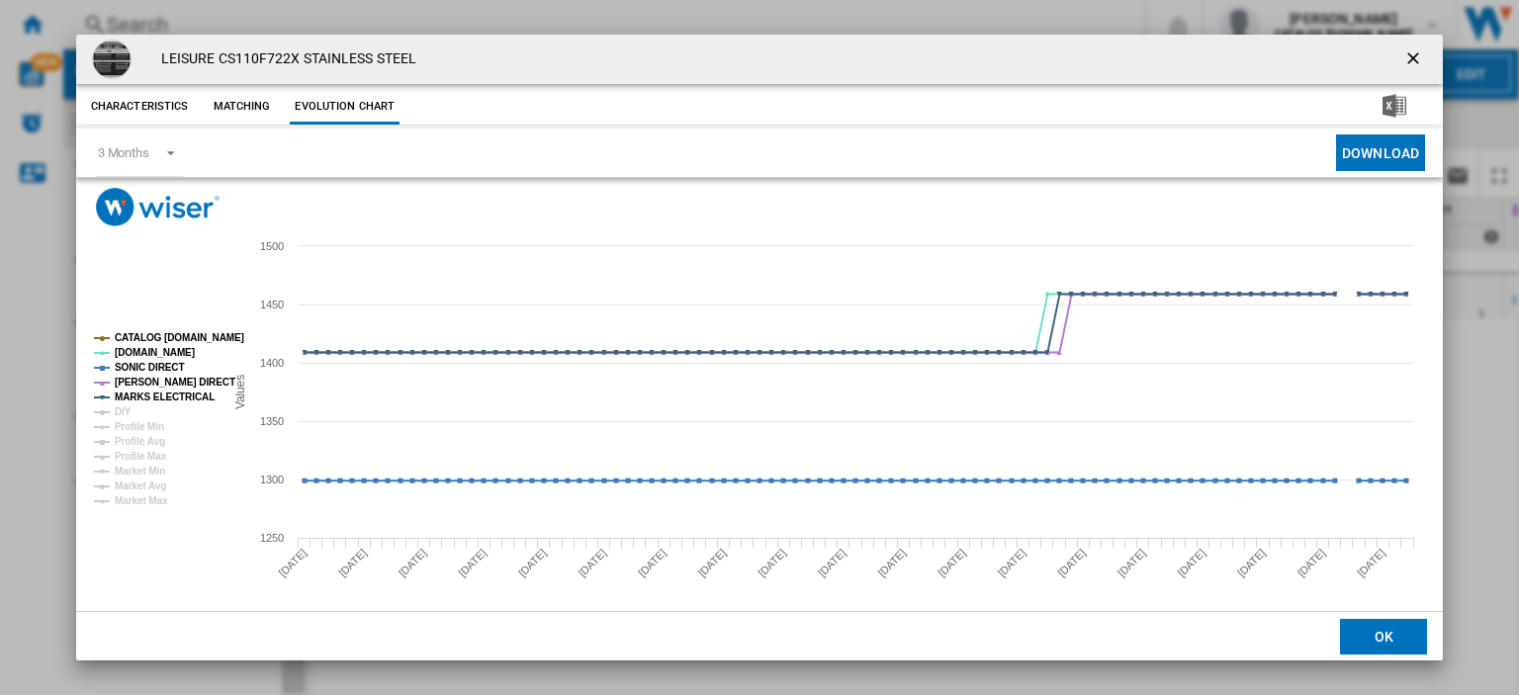
click at [1404, 58] on ng-md-icon "getI18NText('BUTTONS.CLOSE_DIALOG')" at bounding box center [1415, 60] width 24 height 24
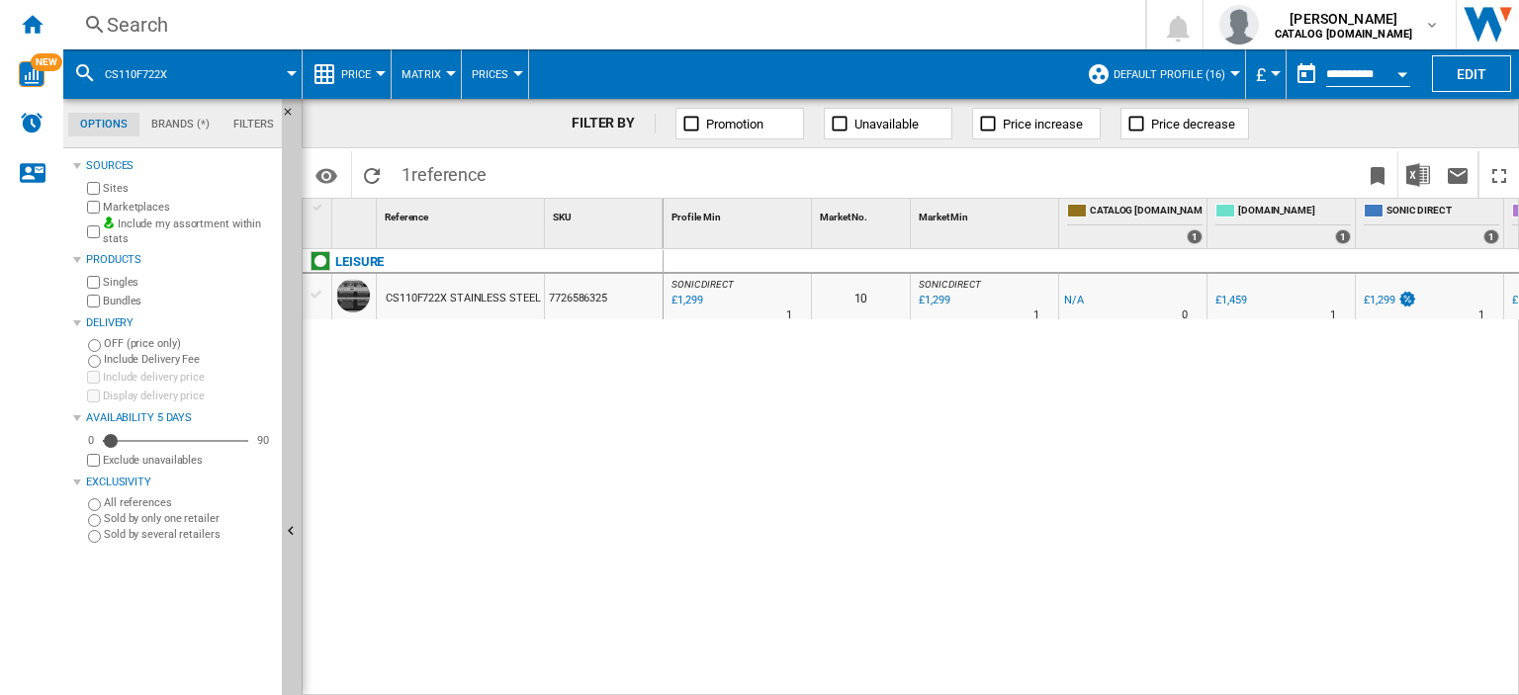
click at [161, 28] on div "Search" at bounding box center [600, 25] width 987 height 28
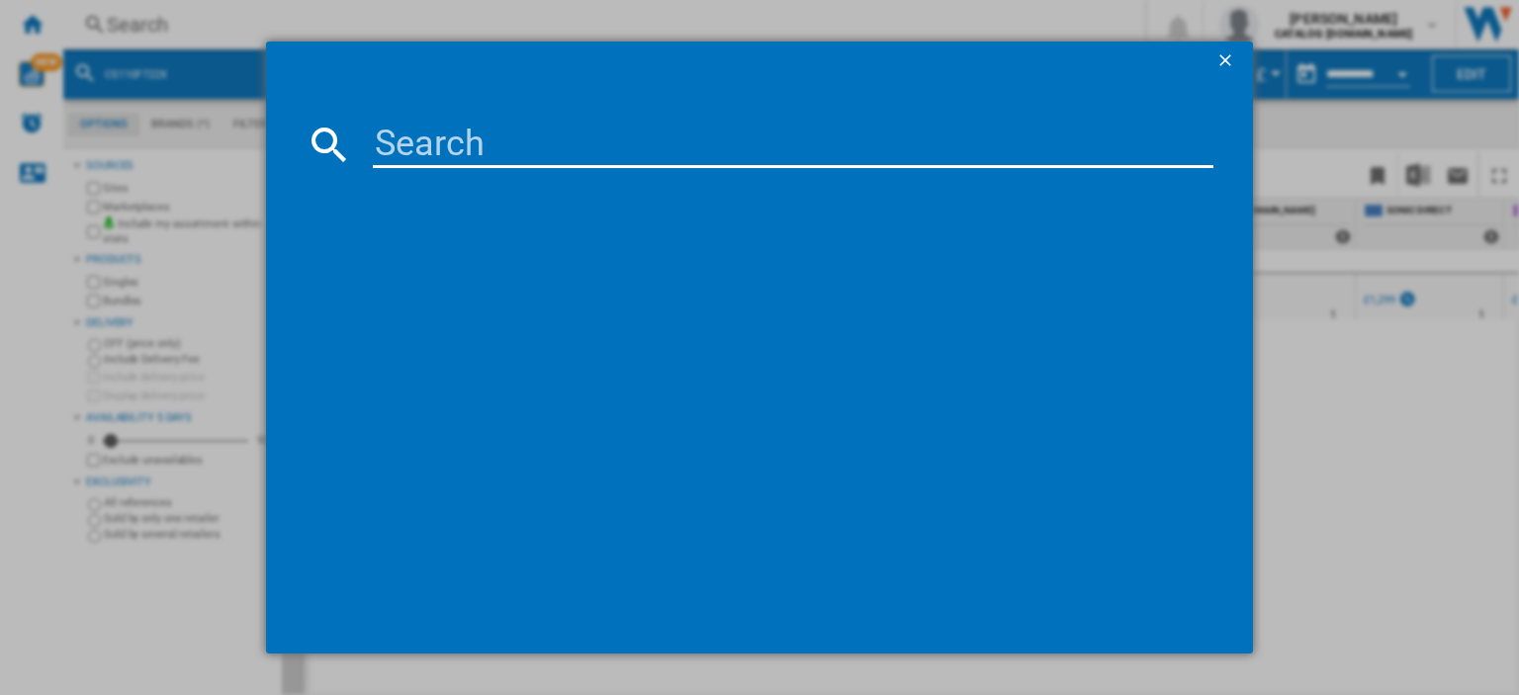
type input "KDVC90K"
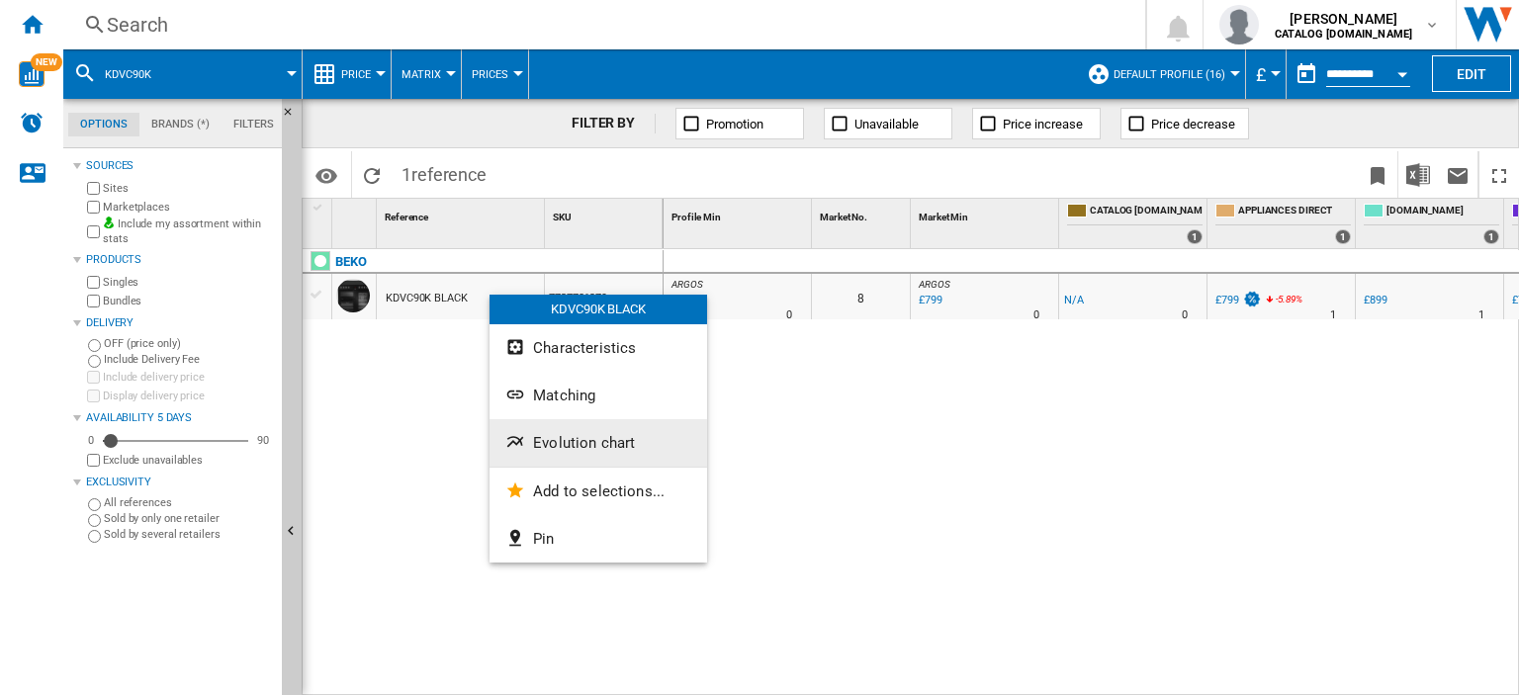
click at [589, 439] on span "Evolution chart" at bounding box center [584, 443] width 102 height 18
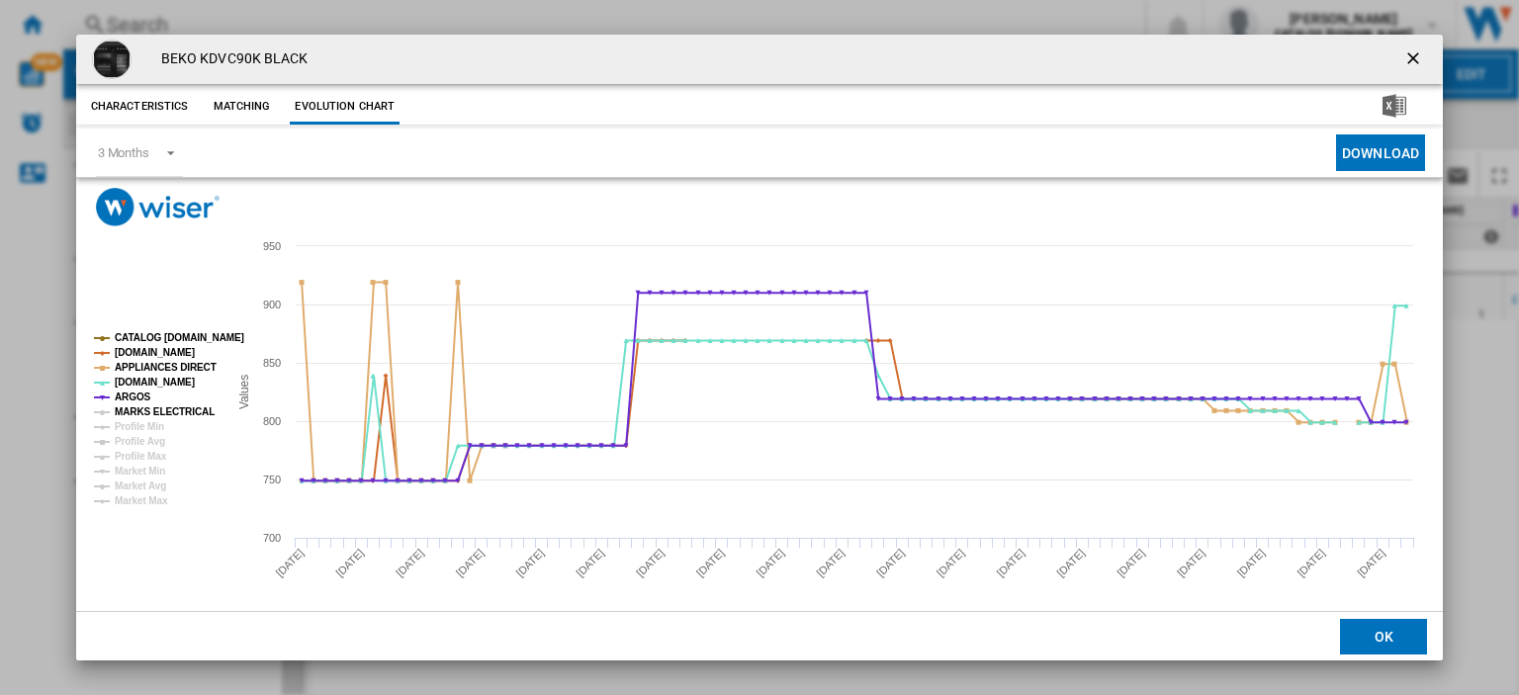
click at [159, 414] on tspan "MARKS ELECTRICAL" at bounding box center [165, 411] width 100 height 11
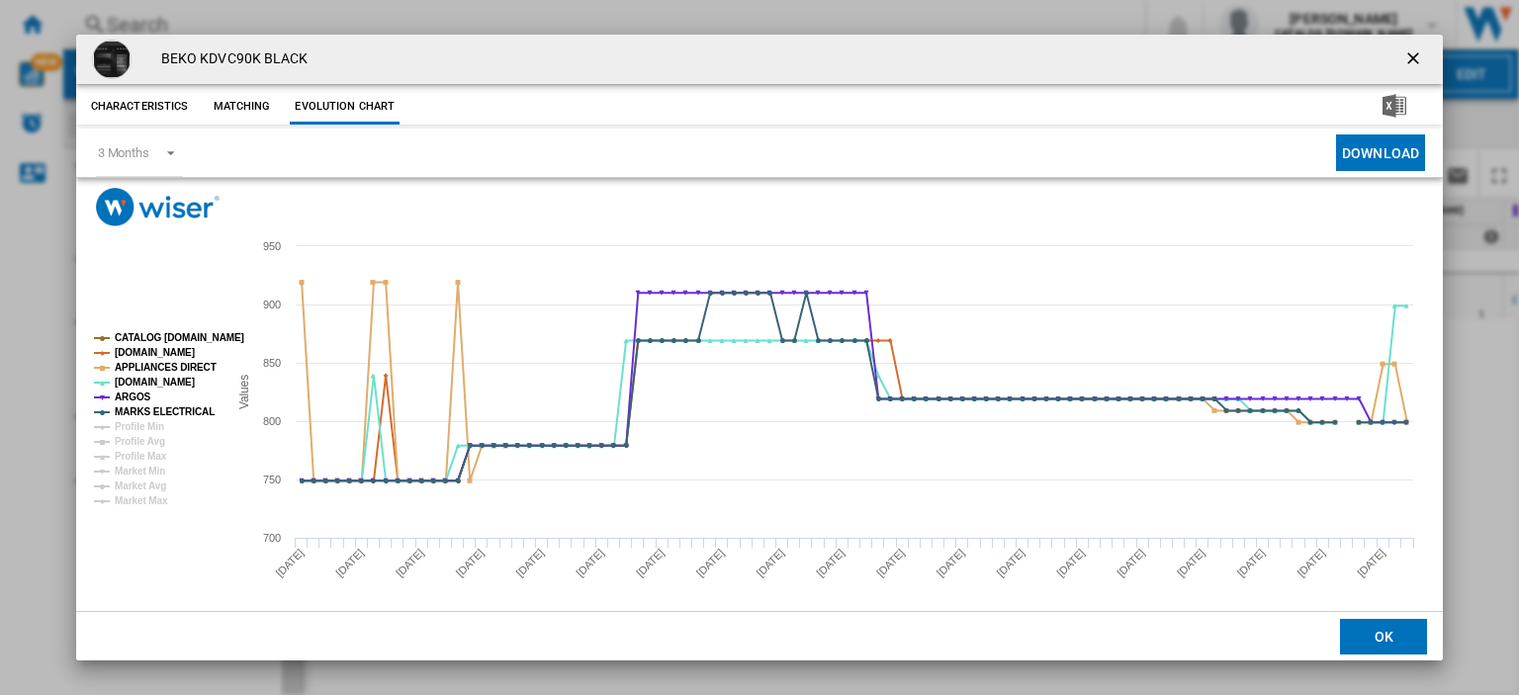
drag, startPoint x: 1401, startPoint y: 58, endPoint x: 1040, endPoint y: 13, distance: 363.8
click at [1403, 58] on ng-md-icon "getI18NText('BUTTONS.CLOSE_DIALOG')" at bounding box center [1415, 60] width 24 height 24
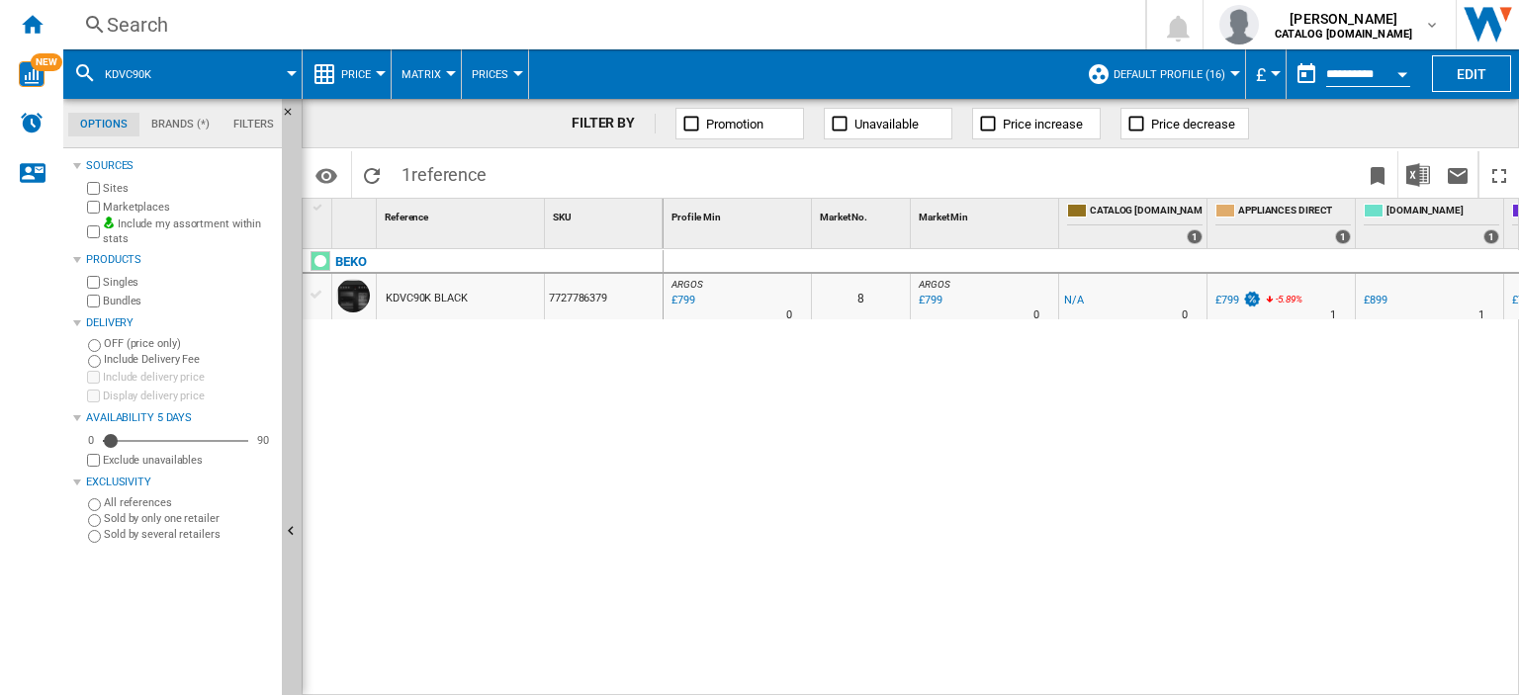
click at [161, 28] on div "Search" at bounding box center [600, 25] width 987 height 28
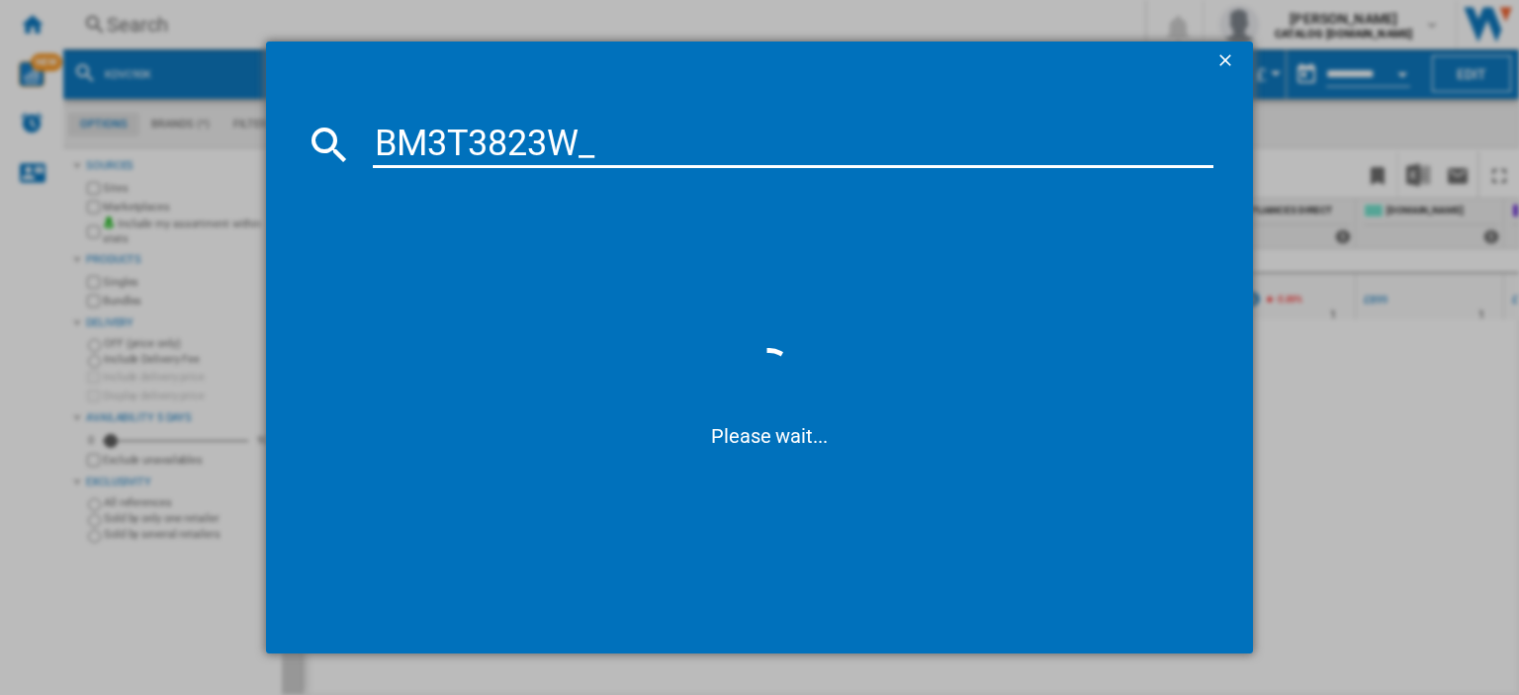
type input "BM3T3823W"
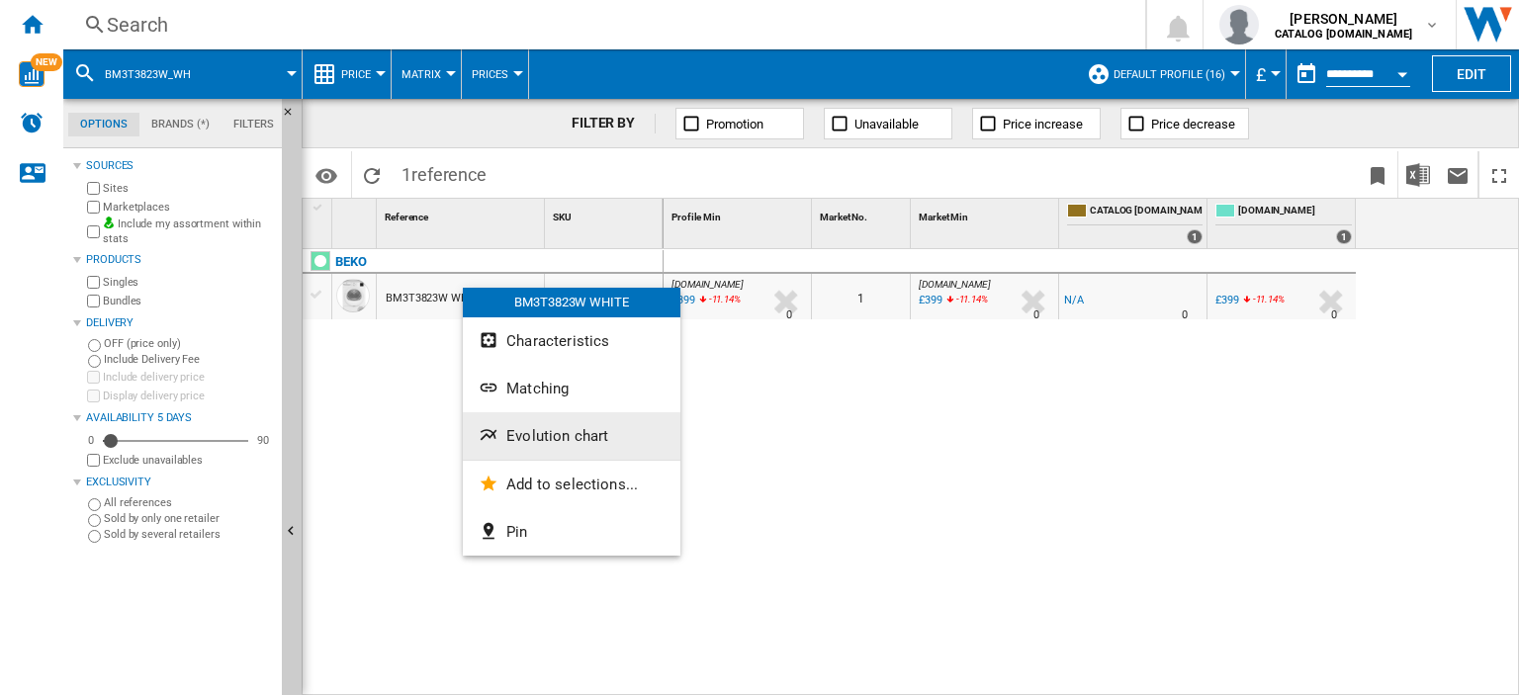
click at [534, 432] on span "Evolution chart" at bounding box center [557, 436] width 102 height 18
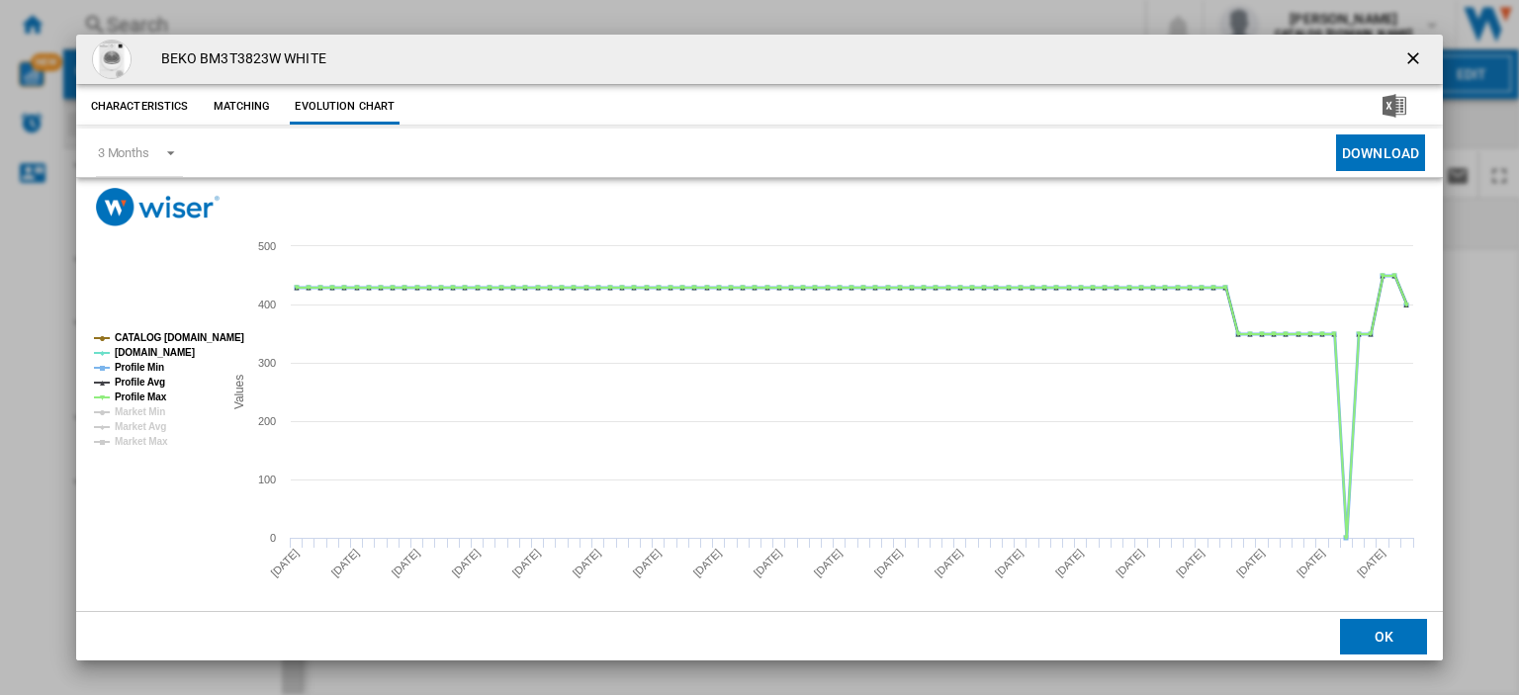
click at [150, 367] on tspan "Profile Min" at bounding box center [139, 367] width 49 height 11
click at [145, 386] on tspan "Profile Avg" at bounding box center [140, 382] width 50 height 11
click at [145, 398] on tspan "Profile Max" at bounding box center [141, 397] width 52 height 11
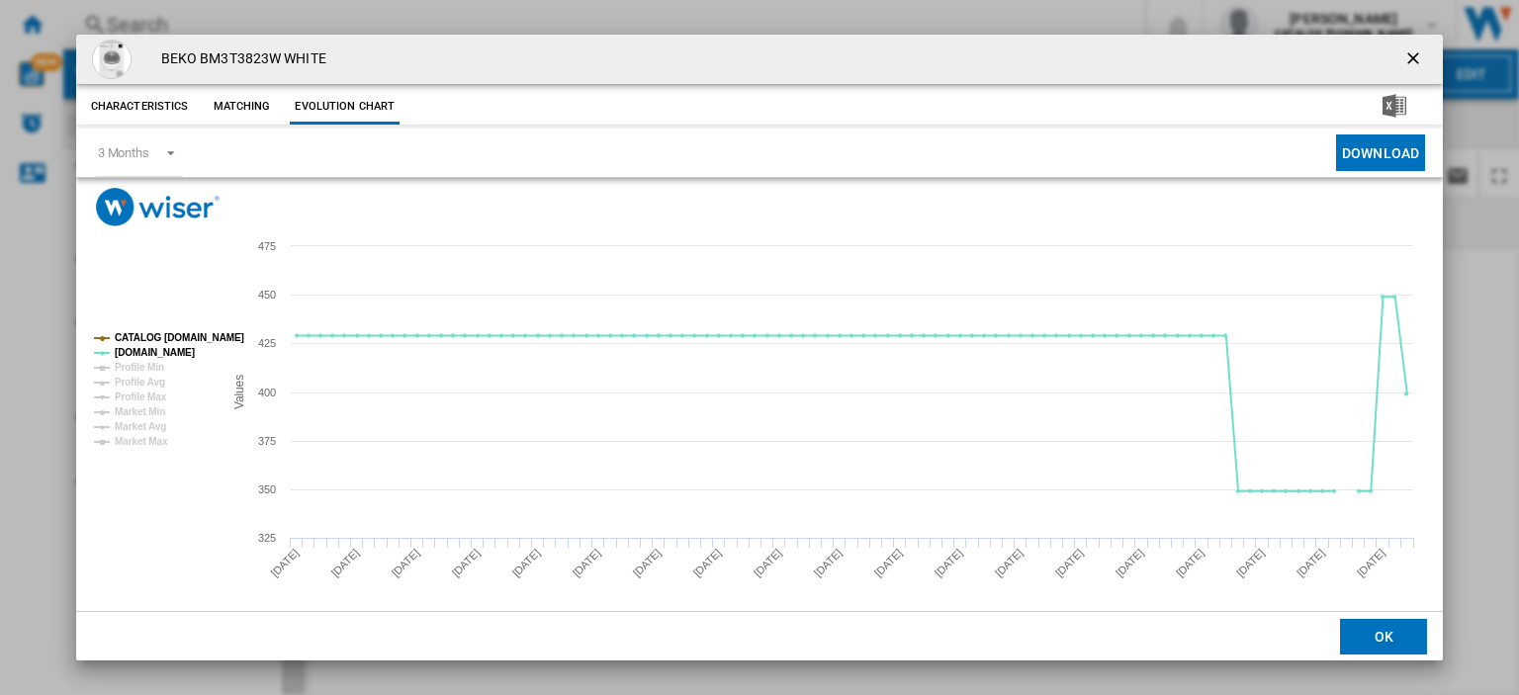
click at [1403, 58] on ng-md-icon "getI18NText('BUTTONS.CLOSE_DIALOG')" at bounding box center [1415, 60] width 24 height 24
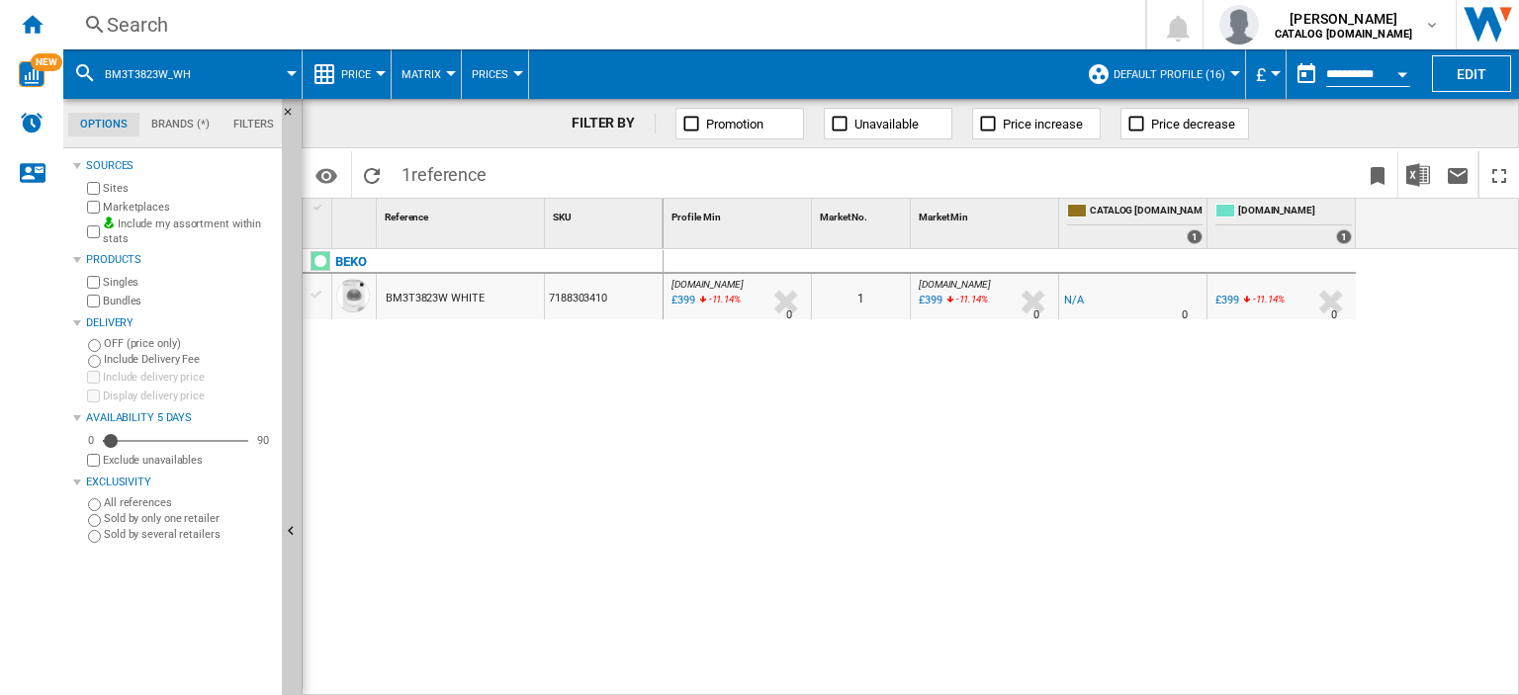
click at [142, 23] on div "Search" at bounding box center [600, 25] width 987 height 28
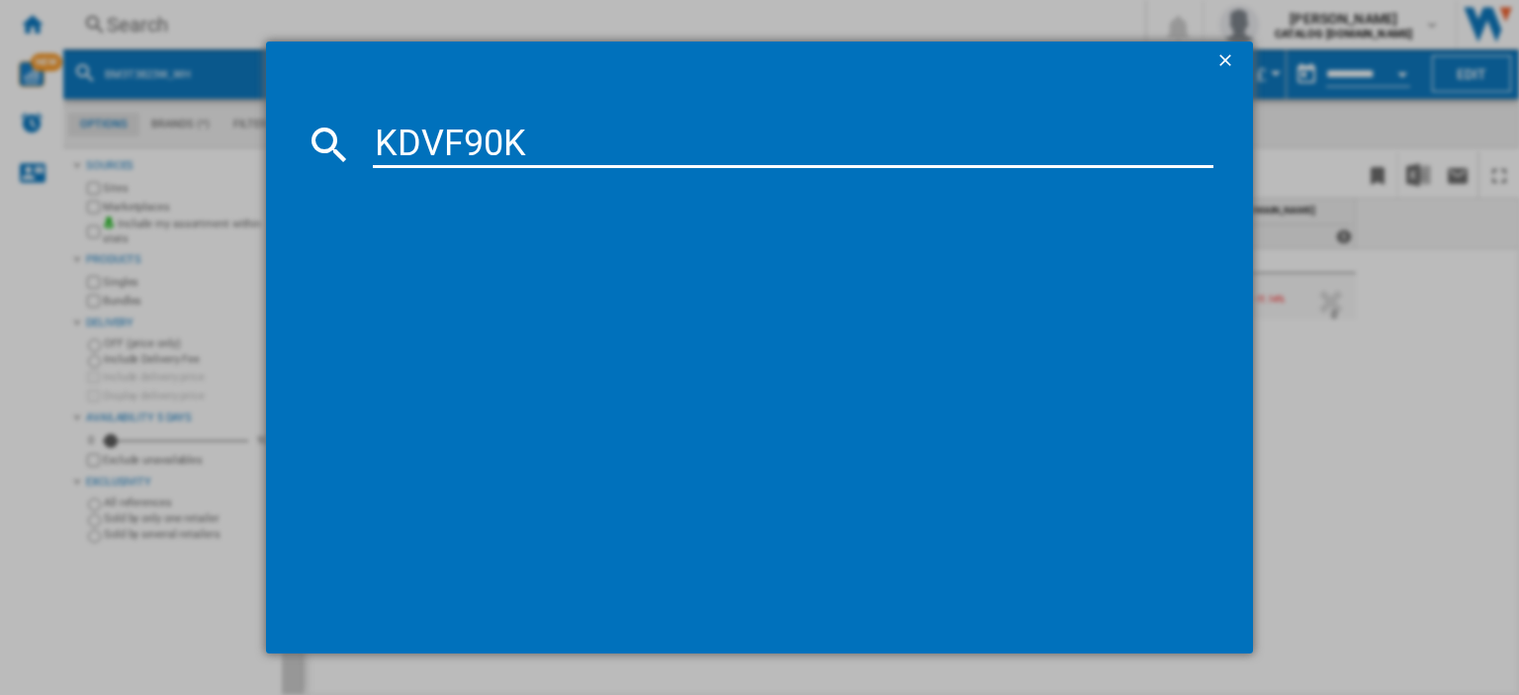
type input "KDVF90K"
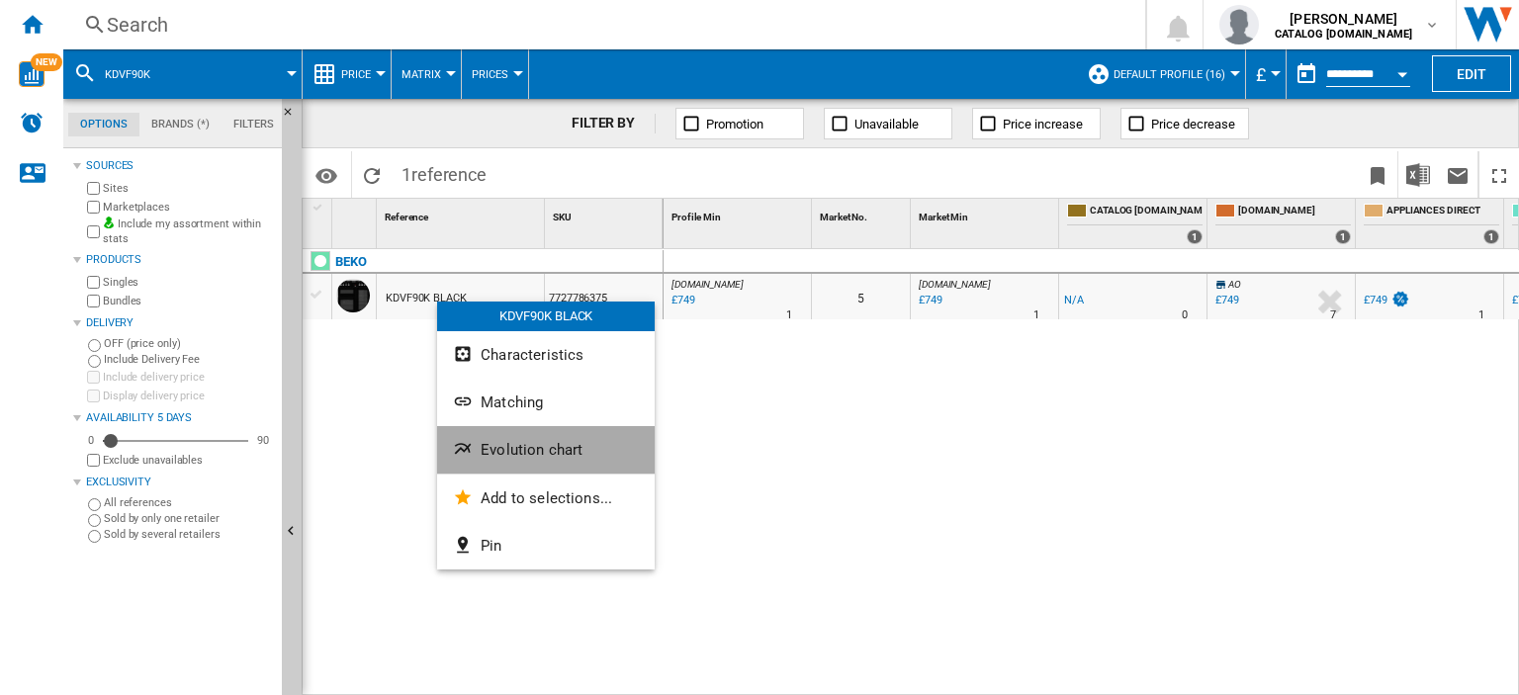
click at [579, 458] on span "Evolution chart" at bounding box center [532, 450] width 102 height 18
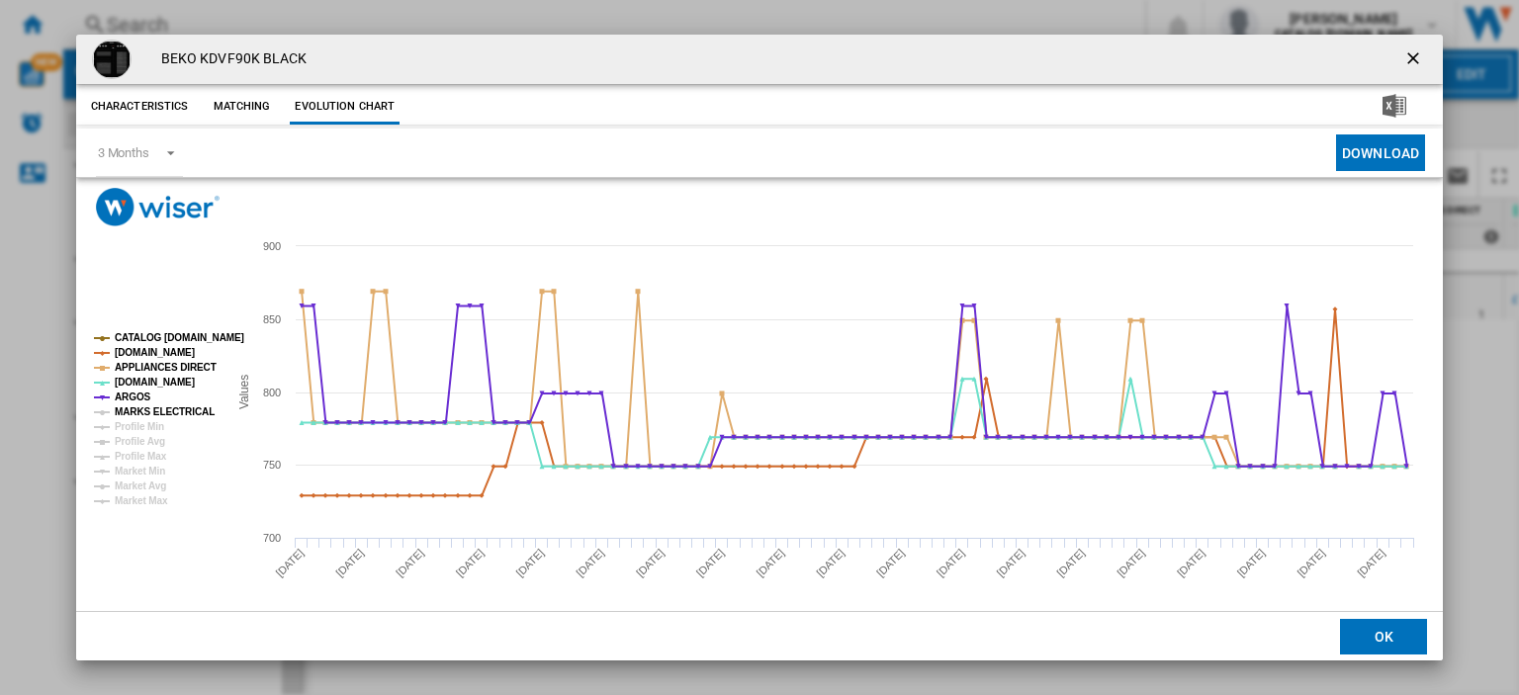
click at [173, 407] on tspan "MARKS ELECTRICAL" at bounding box center [165, 411] width 100 height 11
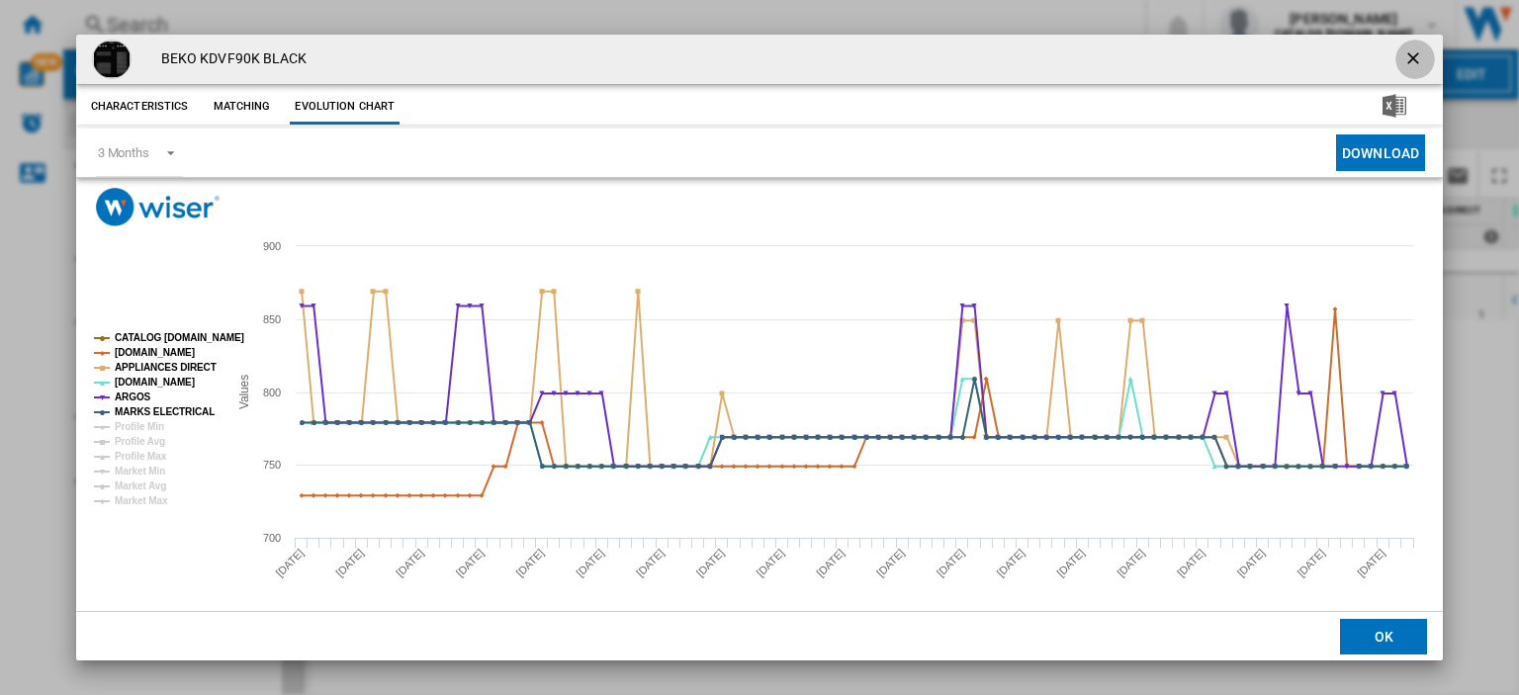
click at [1403, 58] on ng-md-icon "getI18NText('BUTTONS.CLOSE_DIALOG')" at bounding box center [1415, 60] width 24 height 24
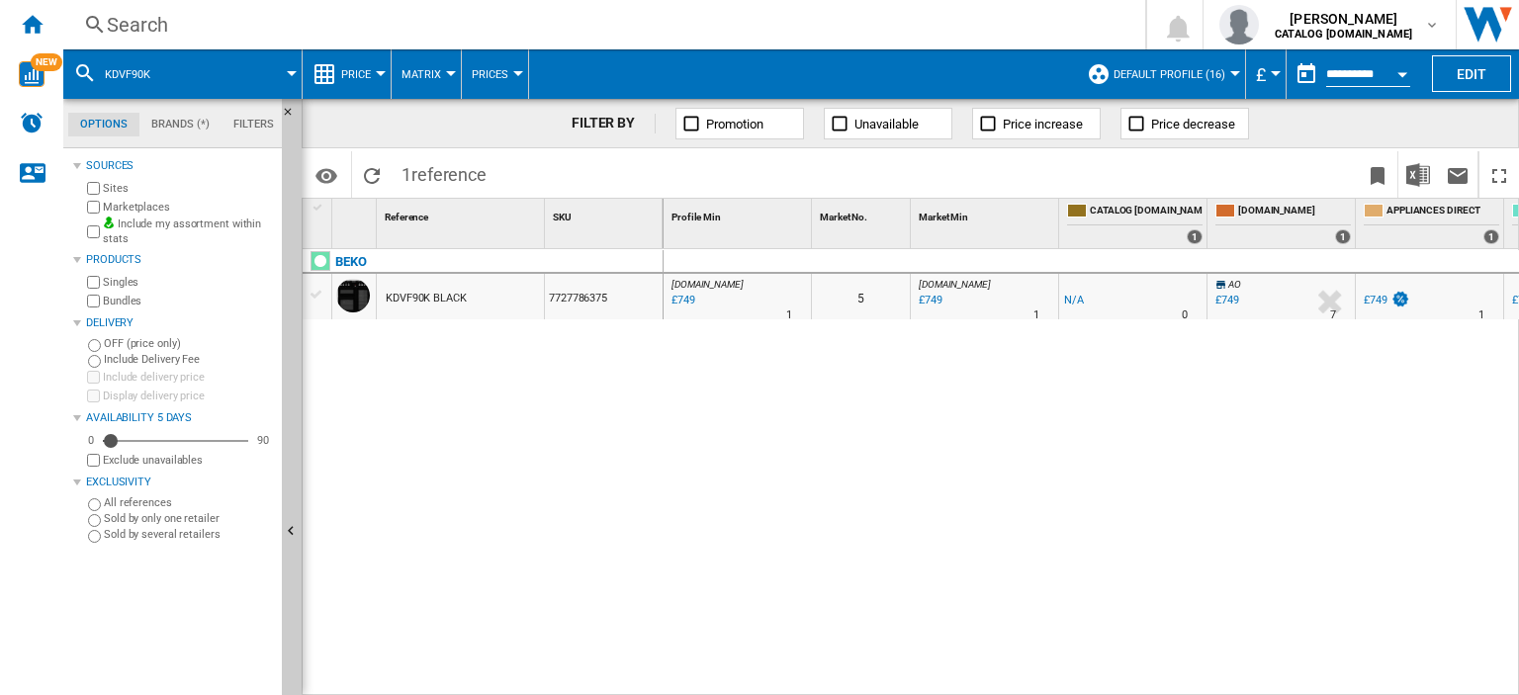
click at [153, 18] on div "Search" at bounding box center [600, 25] width 987 height 28
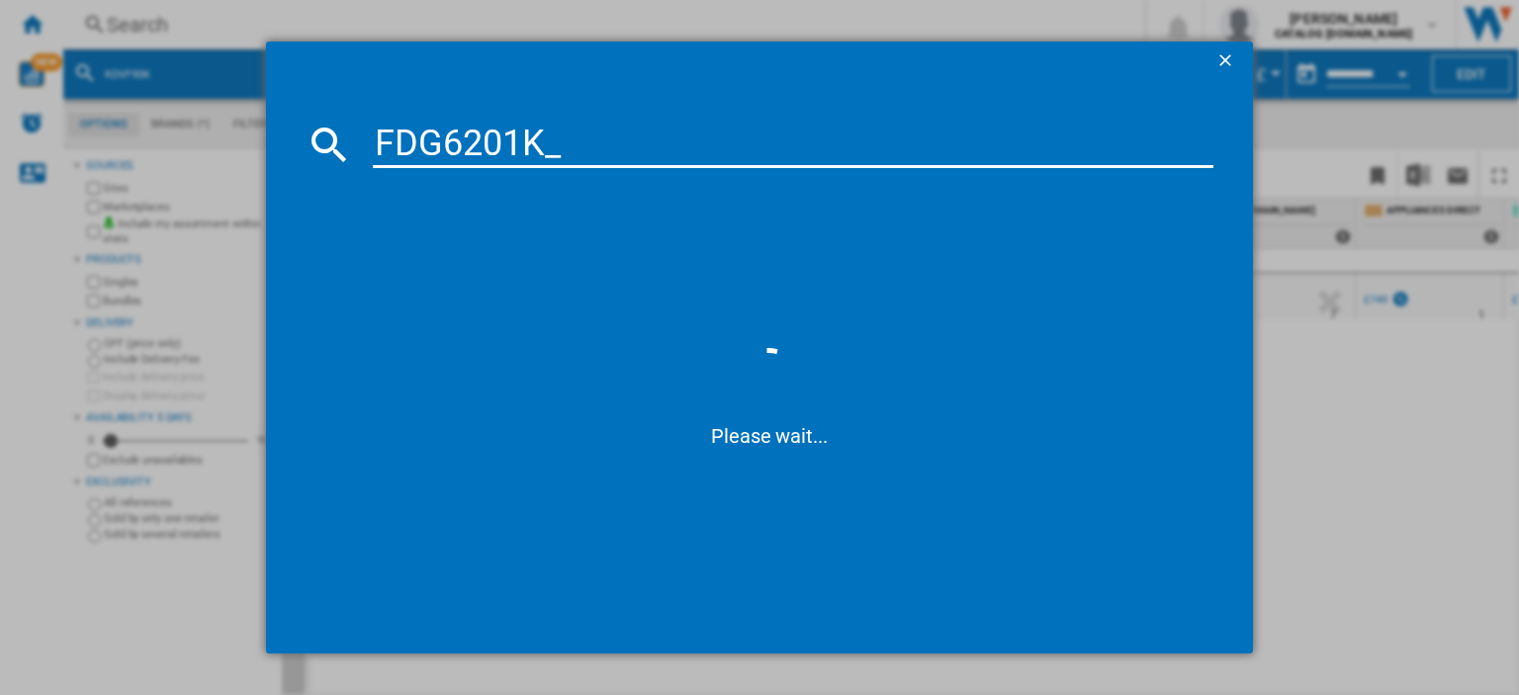
type input "FDG6201K"
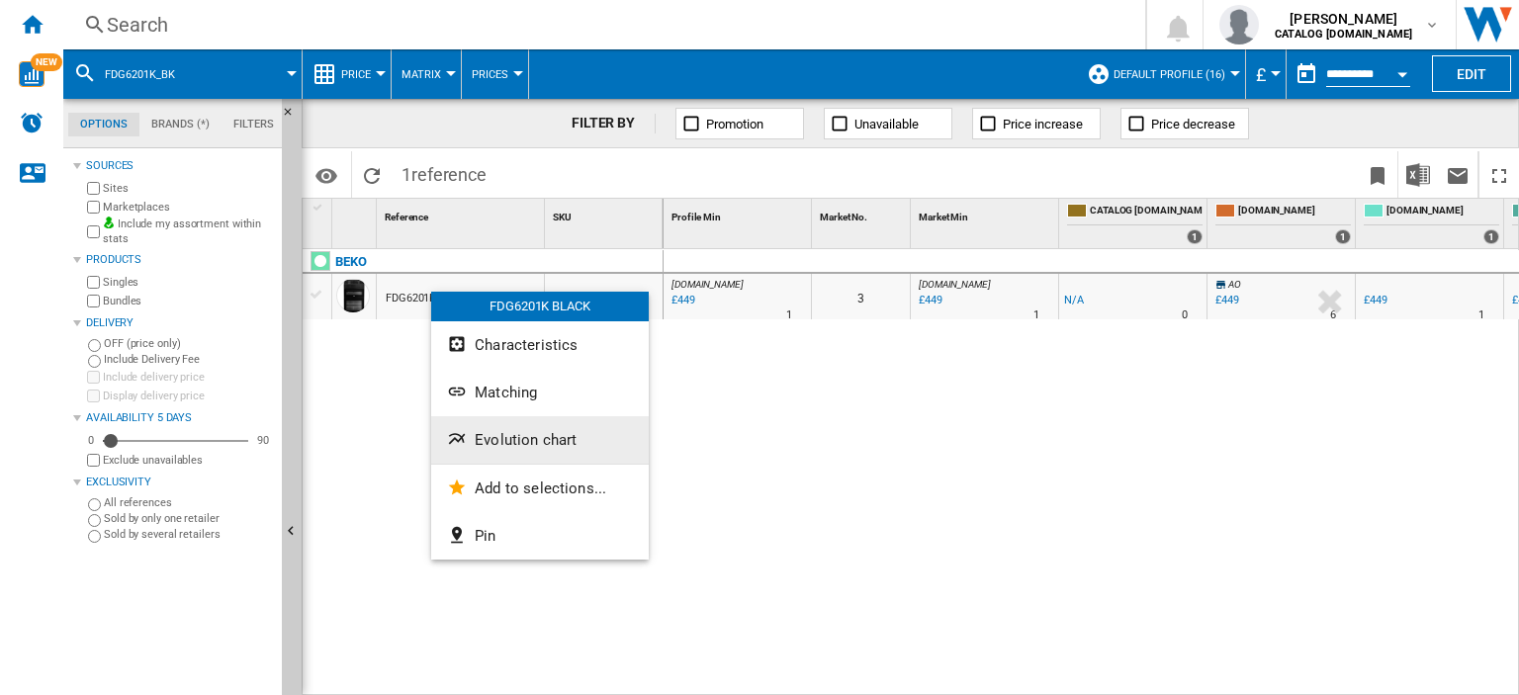
click at [543, 450] on button "Evolution chart" at bounding box center [540, 439] width 218 height 47
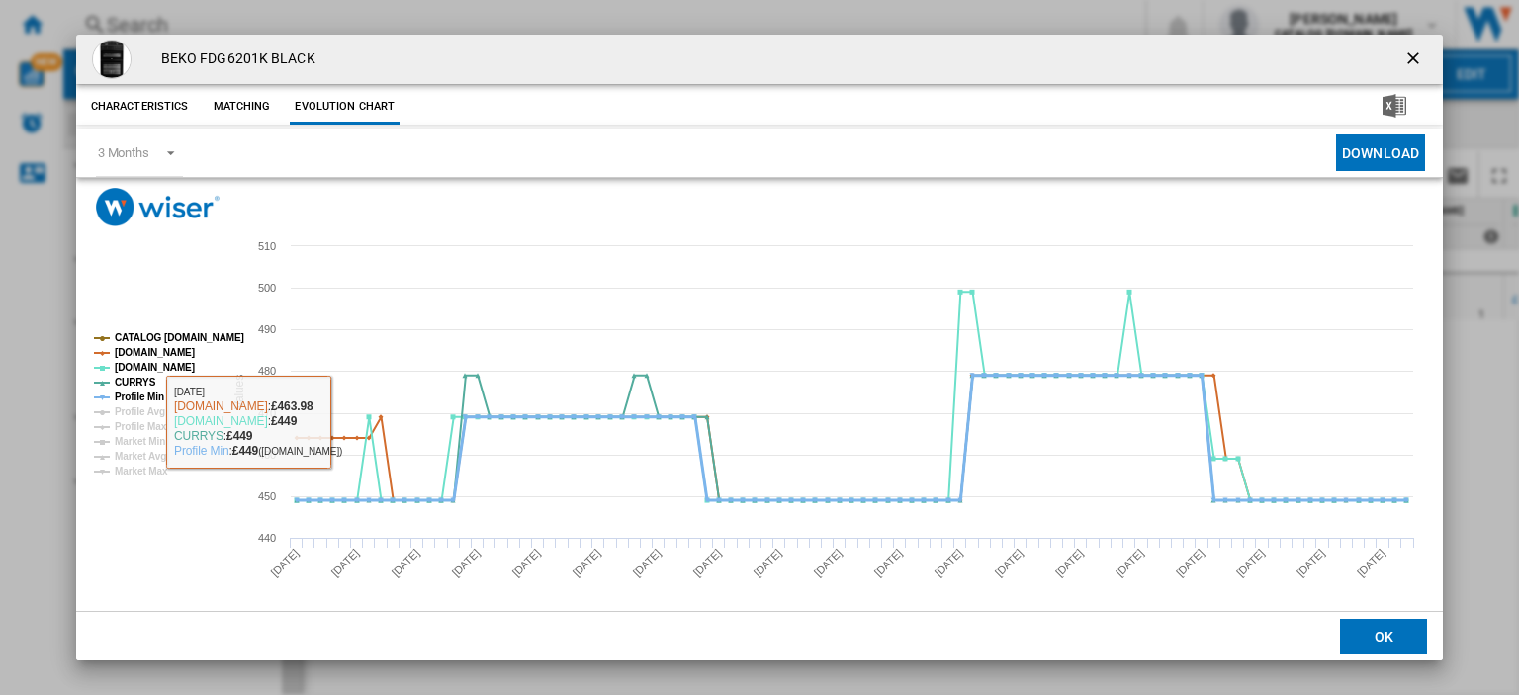
click at [134, 397] on tspan "Profile Min" at bounding box center [139, 397] width 49 height 11
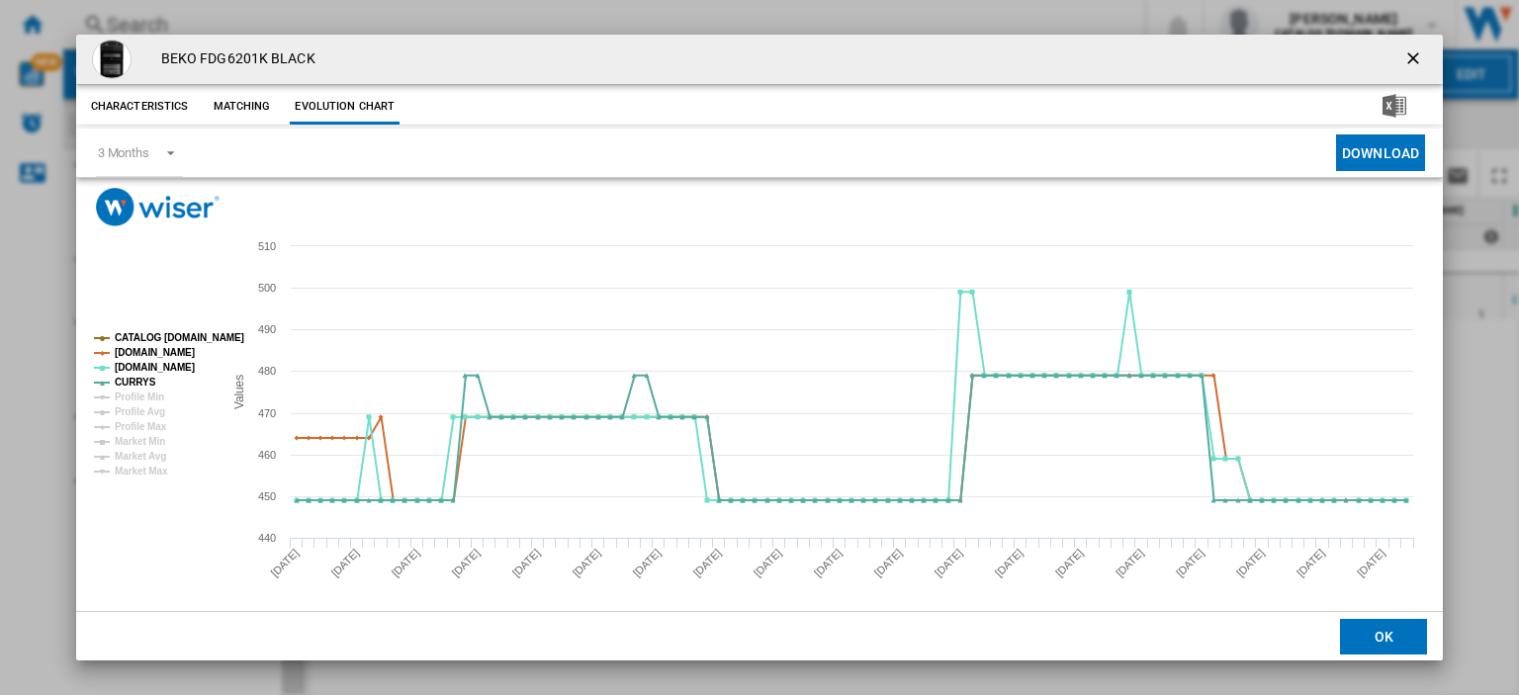
click at [1417, 65] on button "Product popup" at bounding box center [1415, 60] width 40 height 40
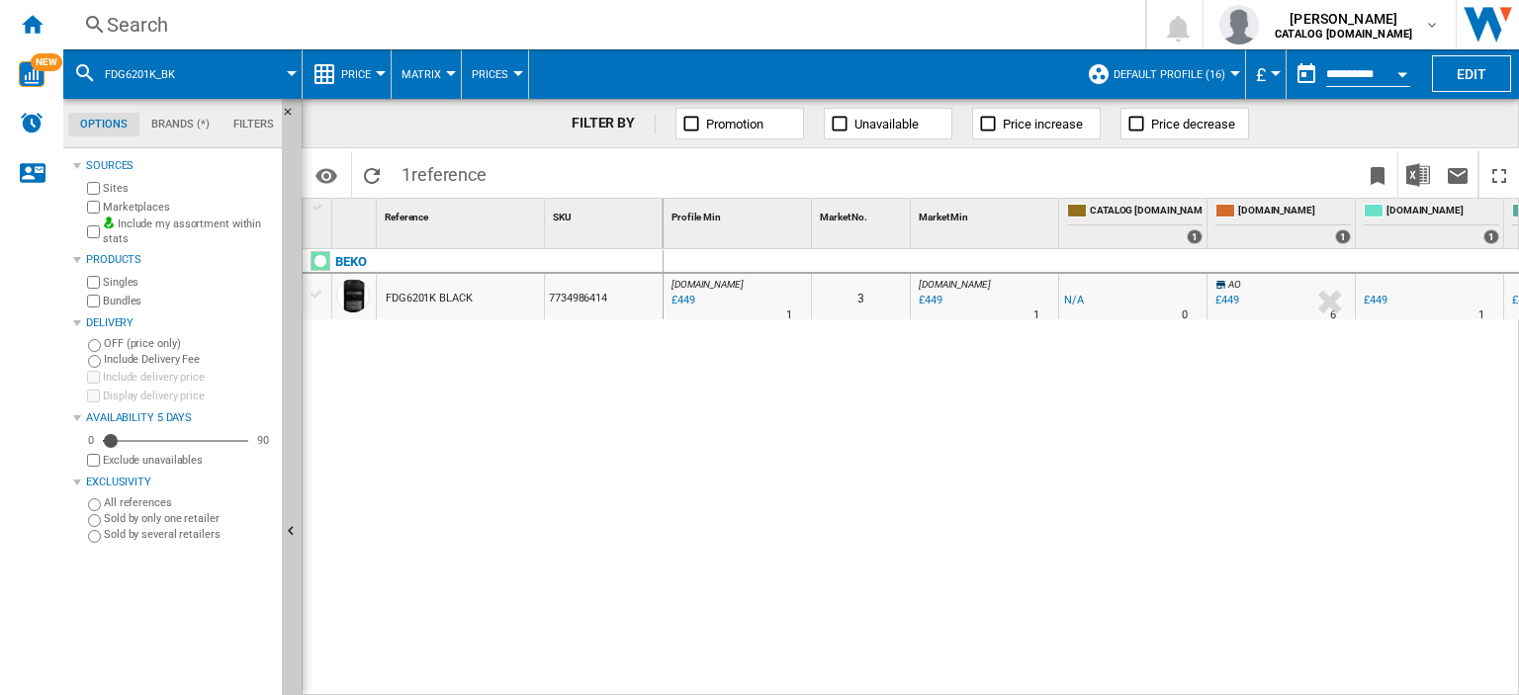
click at [132, 27] on div "Search" at bounding box center [600, 25] width 987 height 28
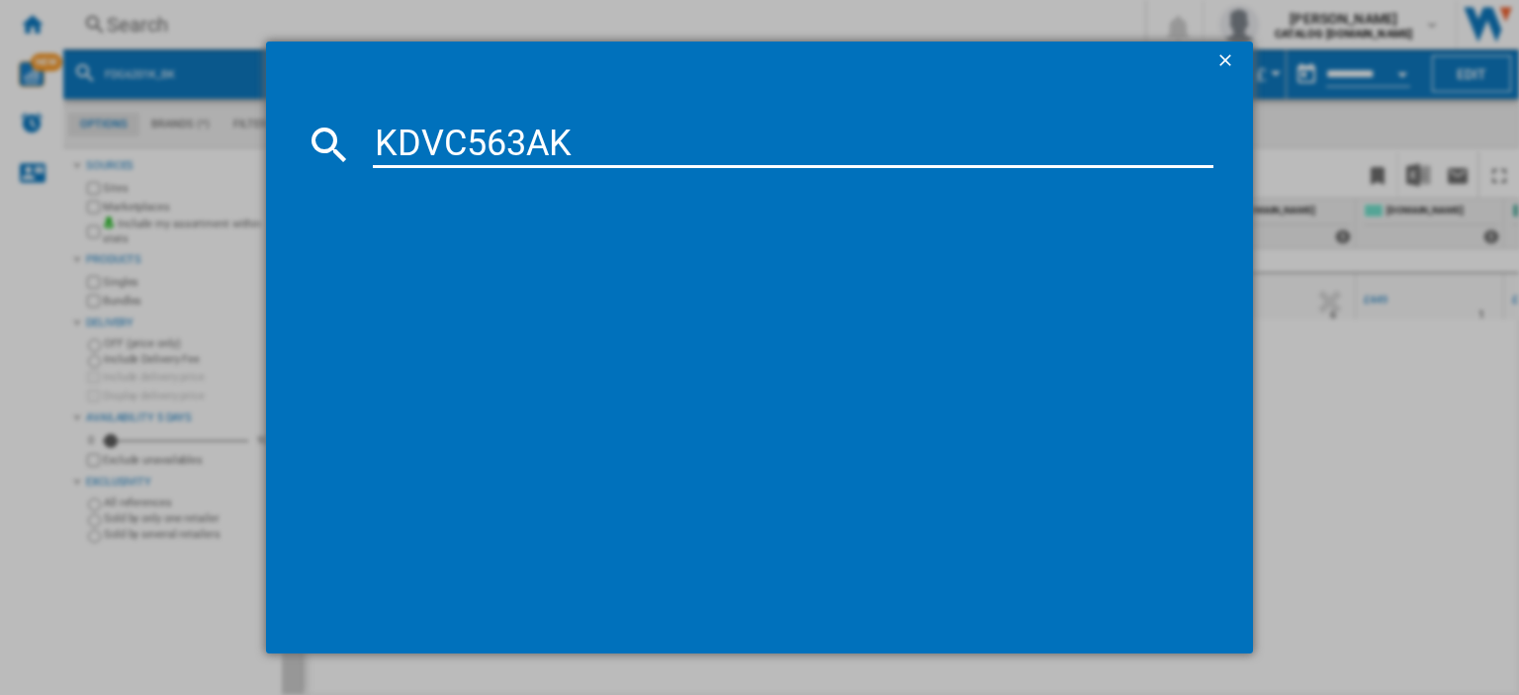
type input "KDVC563AK"
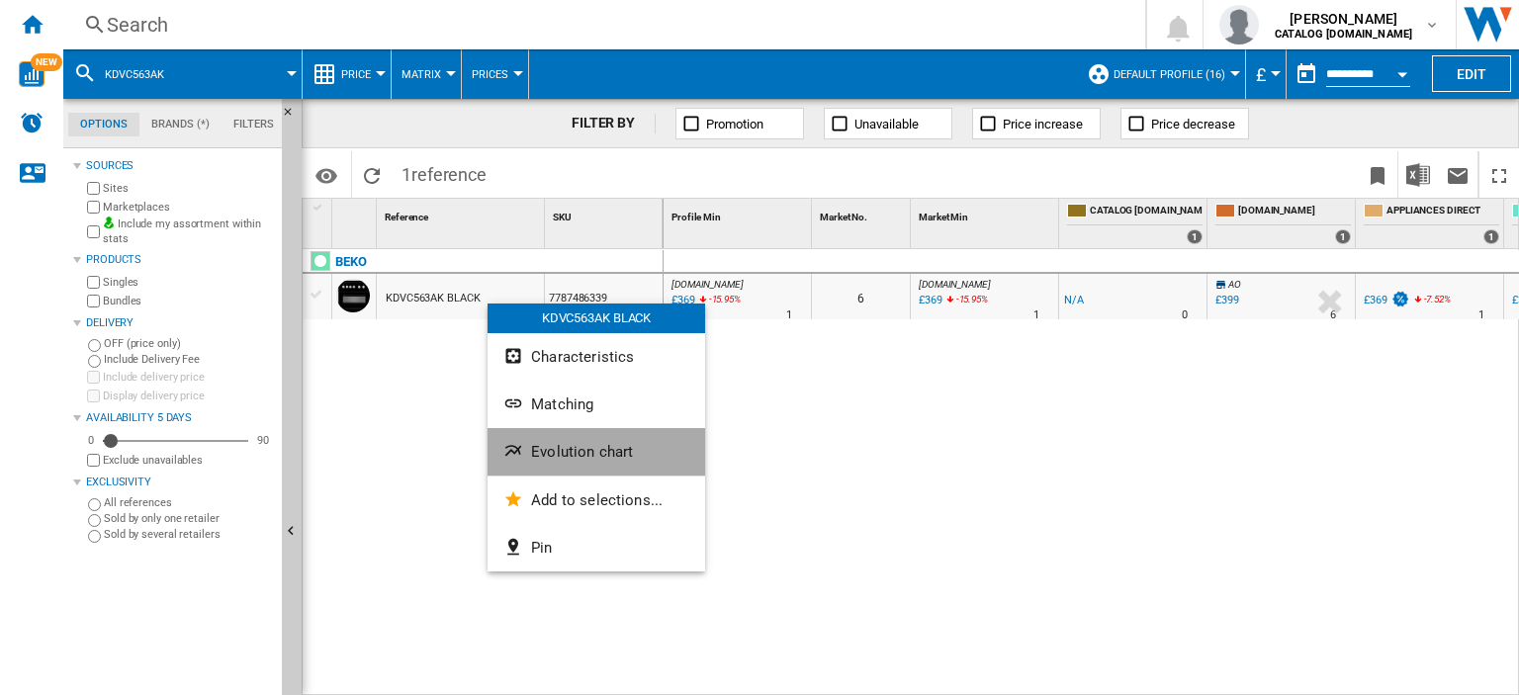
click at [597, 450] on span "Evolution chart" at bounding box center [582, 452] width 102 height 18
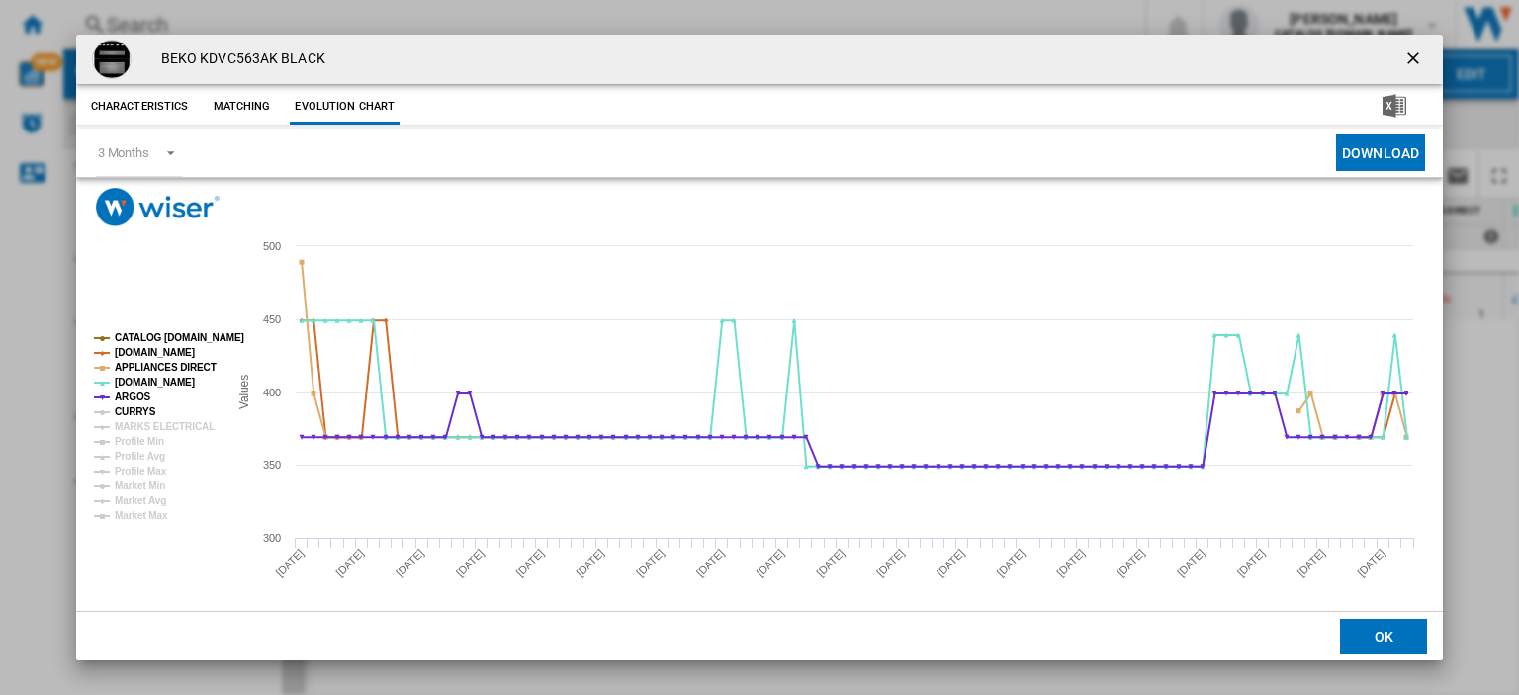
click at [138, 410] on tspan "CURRYS" at bounding box center [136, 411] width 42 height 11
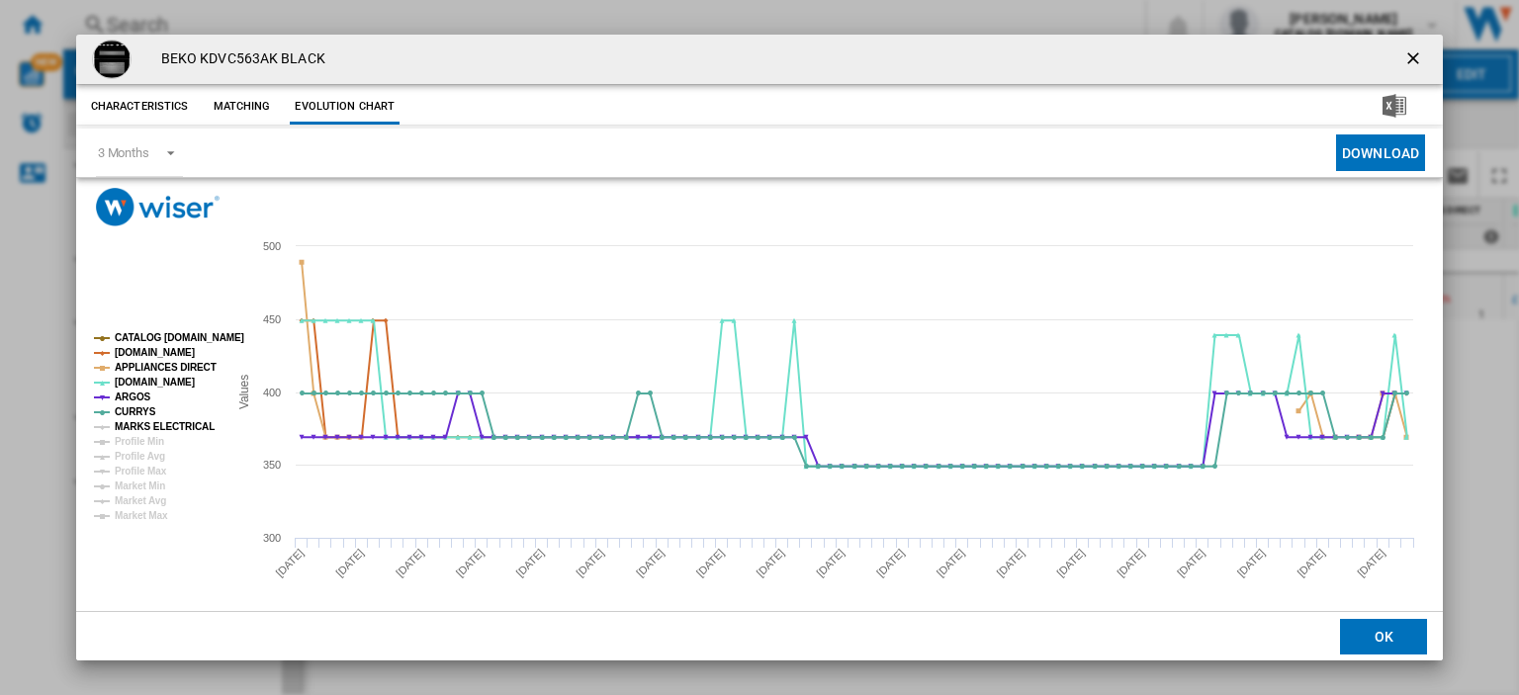
click at [141, 423] on tspan "MARKS ELECTRICAL" at bounding box center [165, 426] width 100 height 11
